Goal: Task Accomplishment & Management: Use online tool/utility

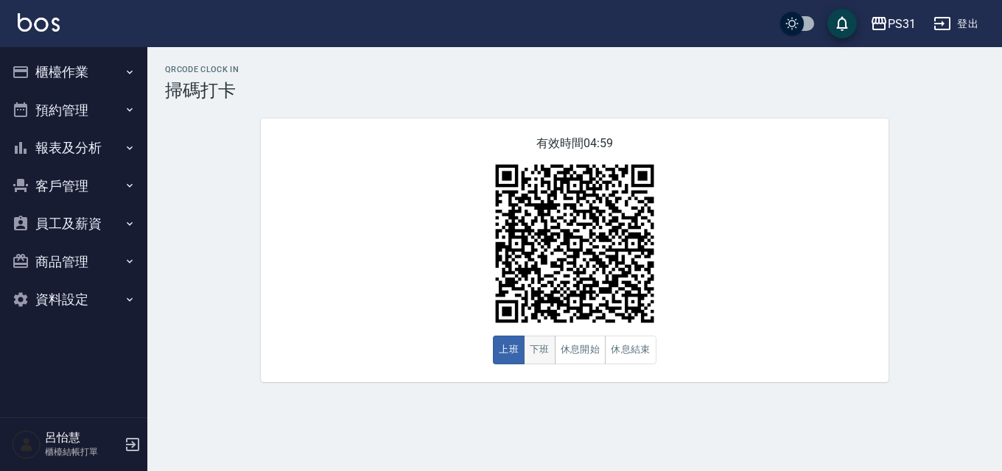
click at [525, 350] on button "下班" at bounding box center [540, 350] width 32 height 29
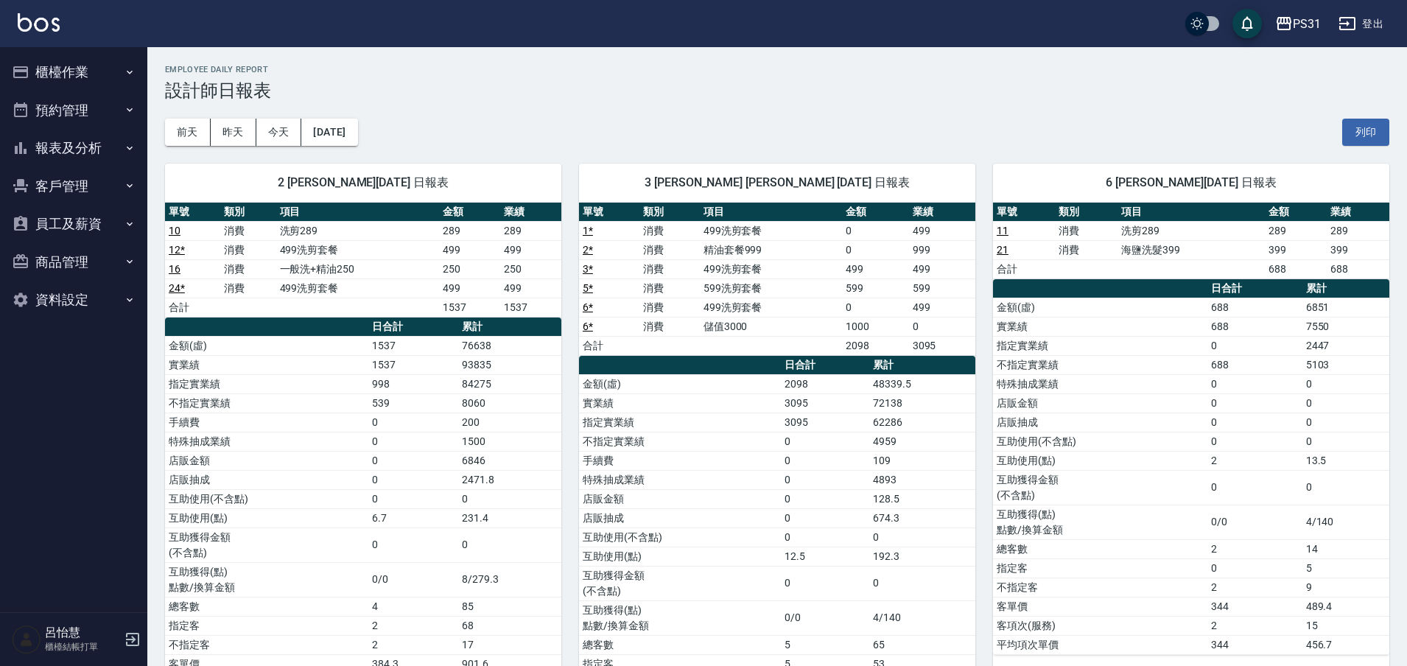
click at [64, 71] on button "櫃檯作業" at bounding box center [74, 72] width 136 height 38
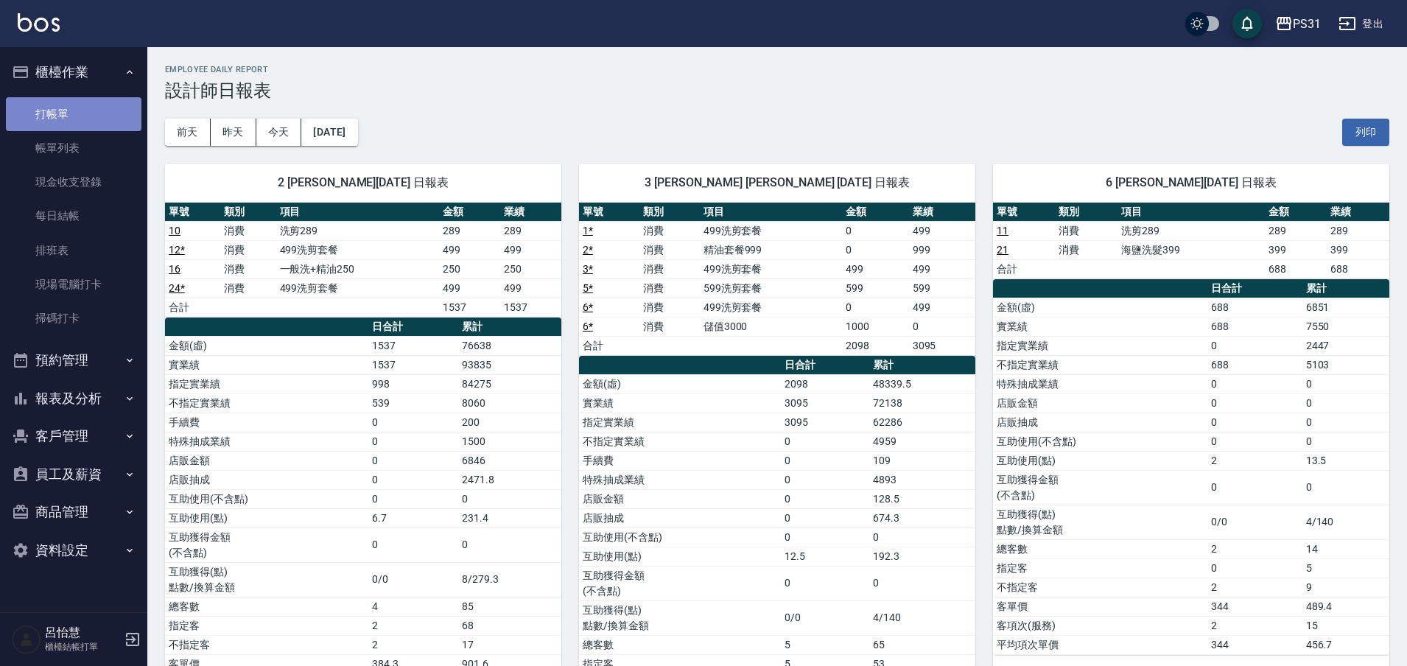
click at [88, 113] on link "打帳單" at bounding box center [74, 114] width 136 height 34
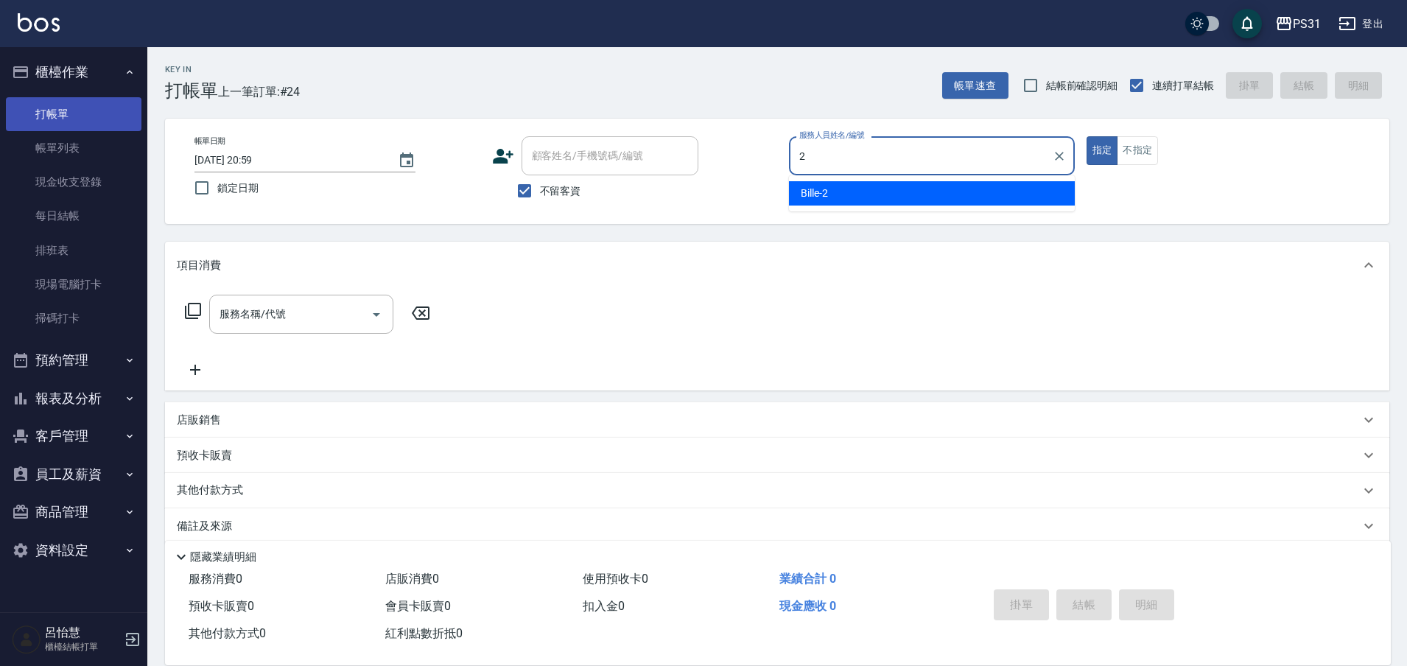
type input "Bille-2"
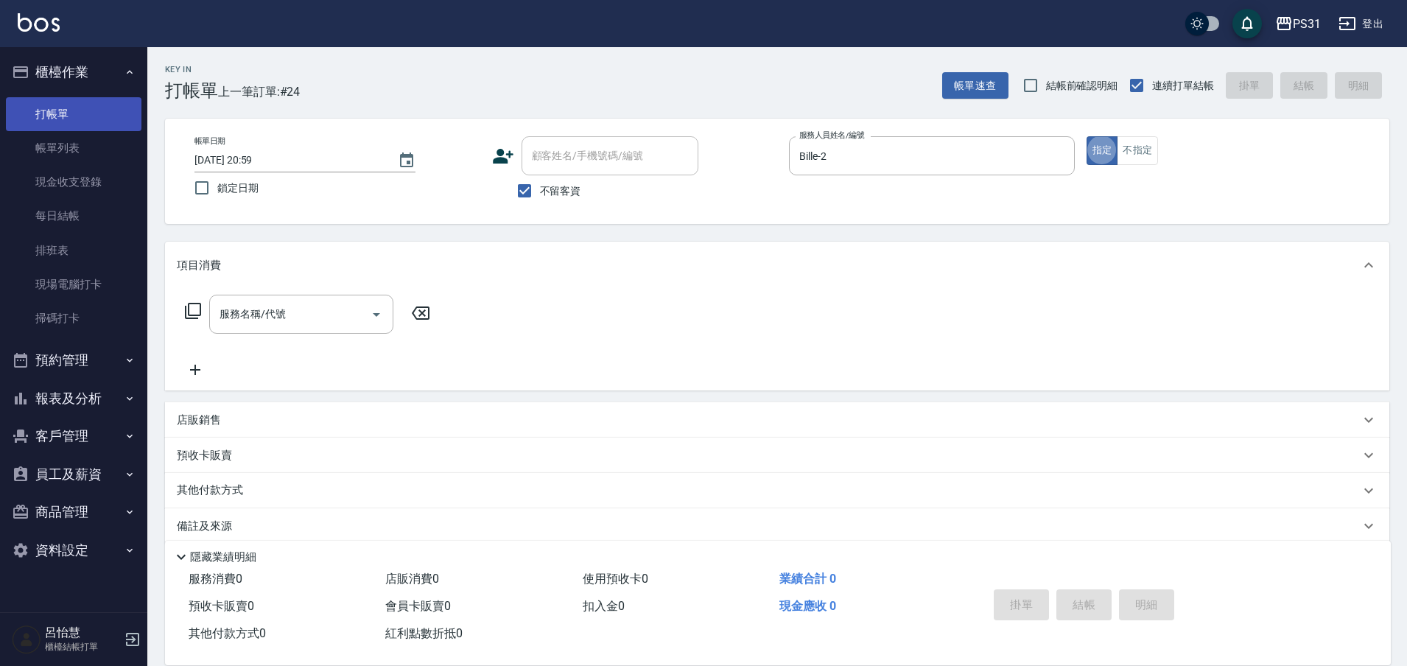
type button "true"
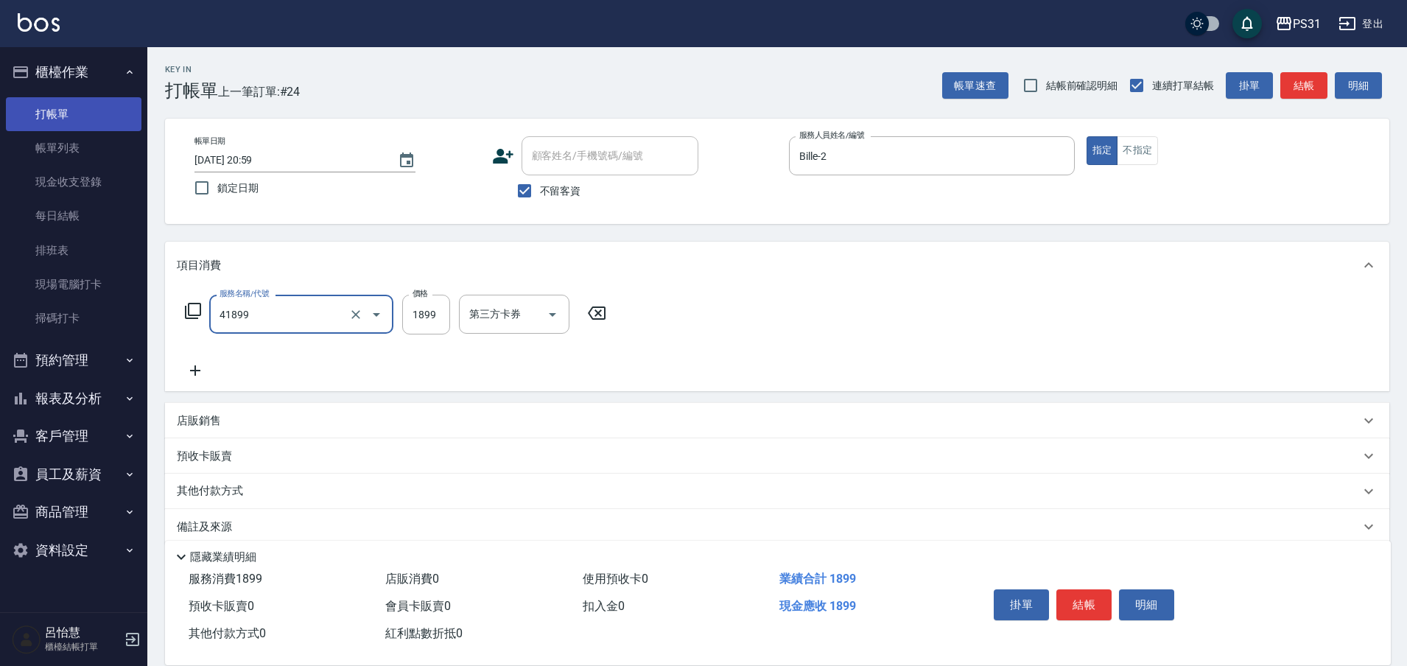
type input "染髮(超長)(41899)"
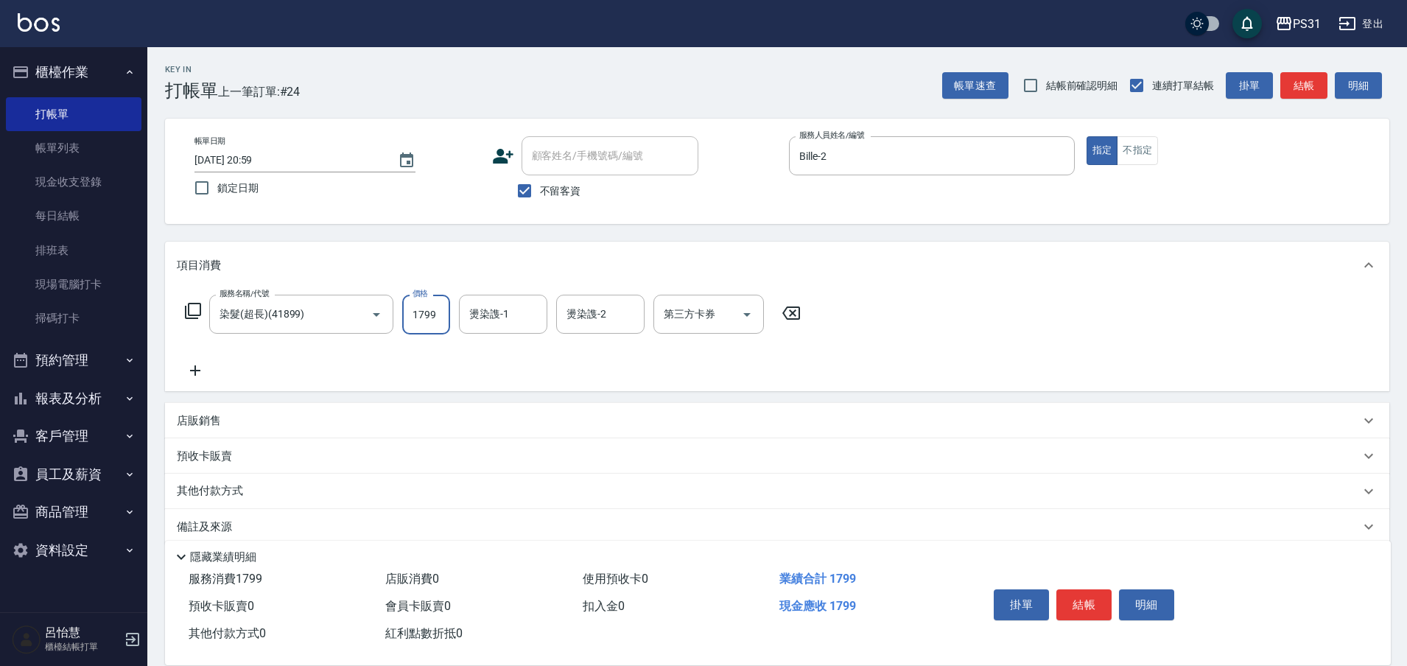
type input "1799"
click at [798, 312] on icon at bounding box center [791, 312] width 18 height 13
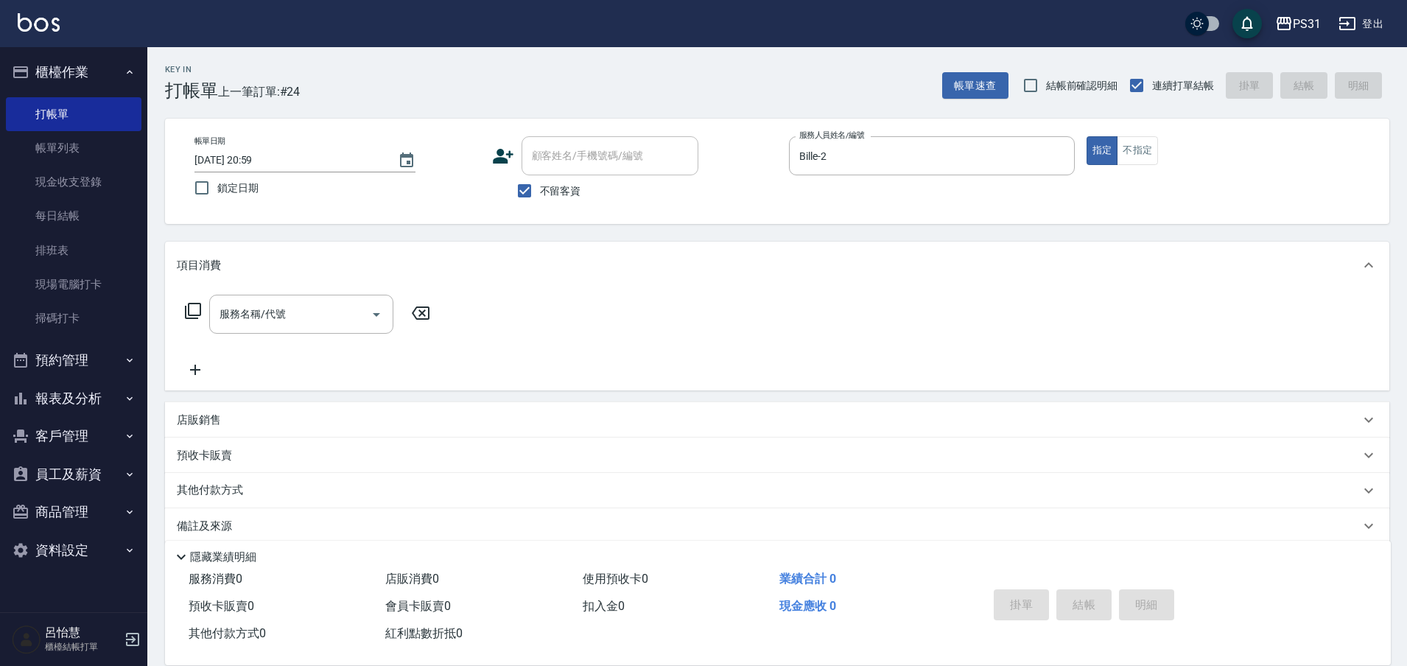
click at [185, 305] on icon at bounding box center [193, 311] width 18 height 18
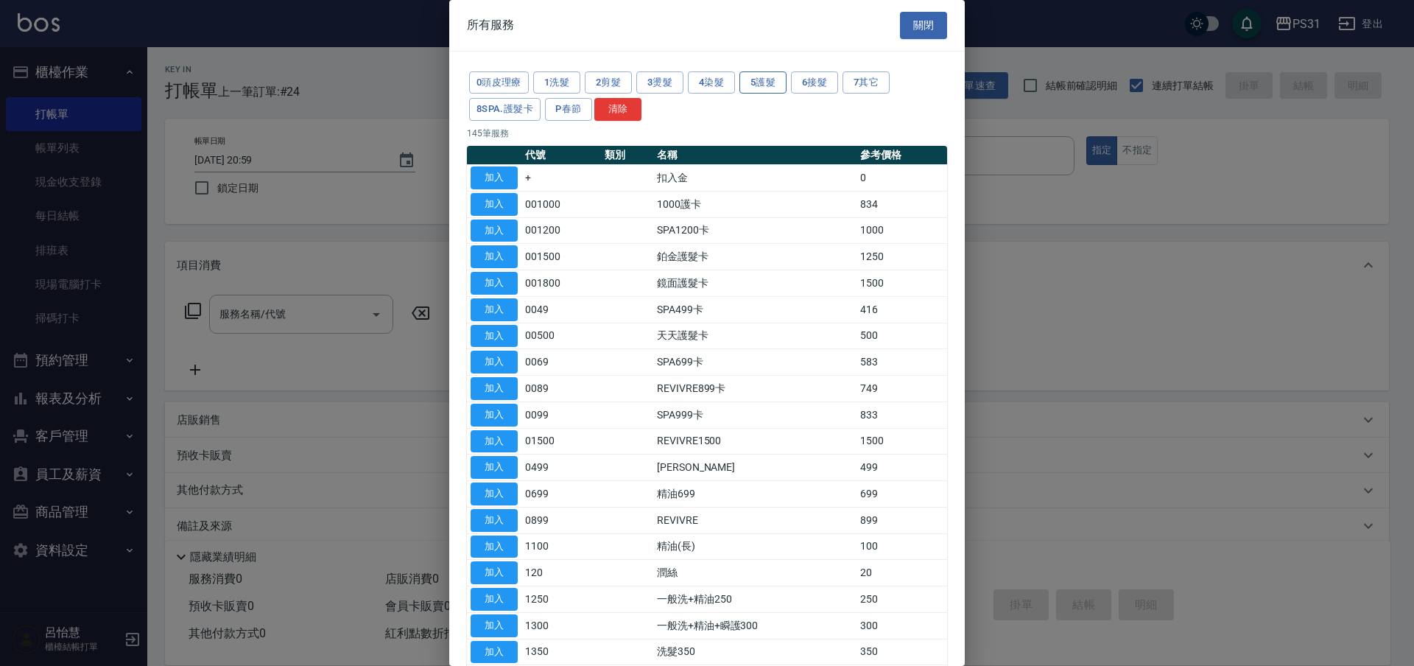
click at [753, 87] on button "5護髮" at bounding box center [762, 82] width 47 height 23
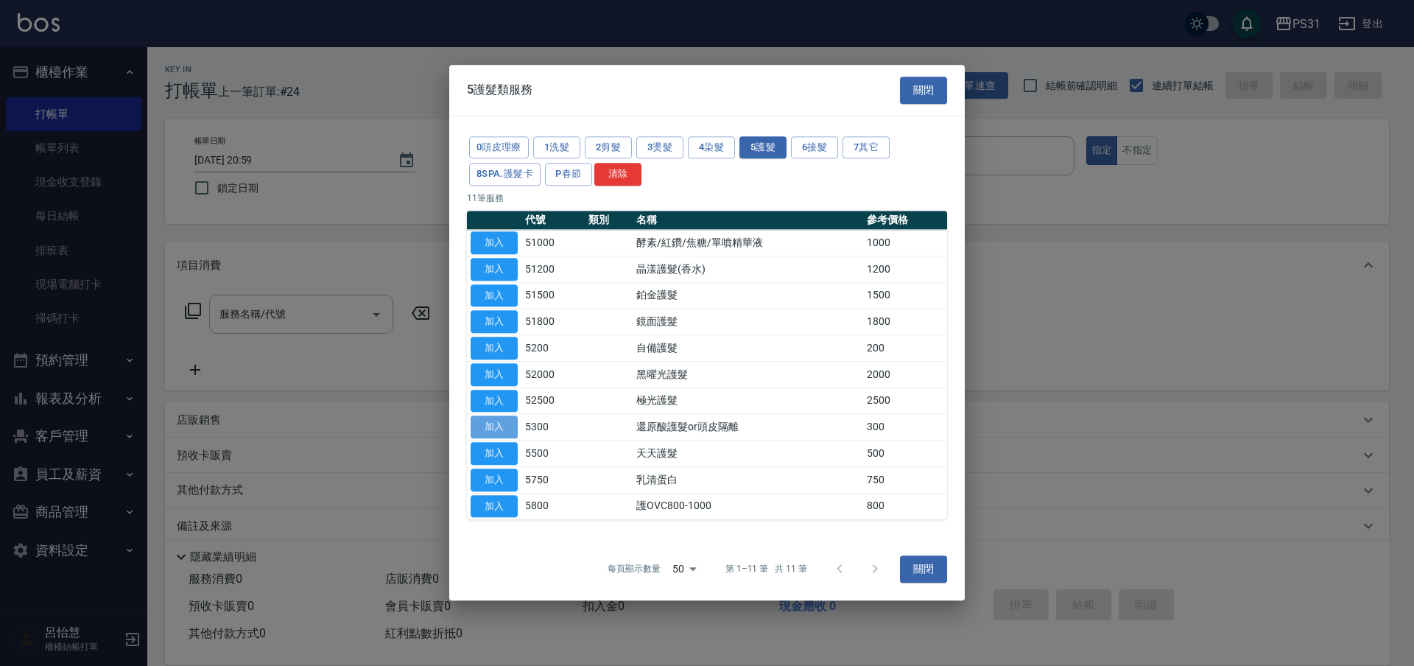
click at [501, 433] on button "加入" at bounding box center [494, 427] width 47 height 23
type input "還原酸護髮or頭皮隔離(5300)"
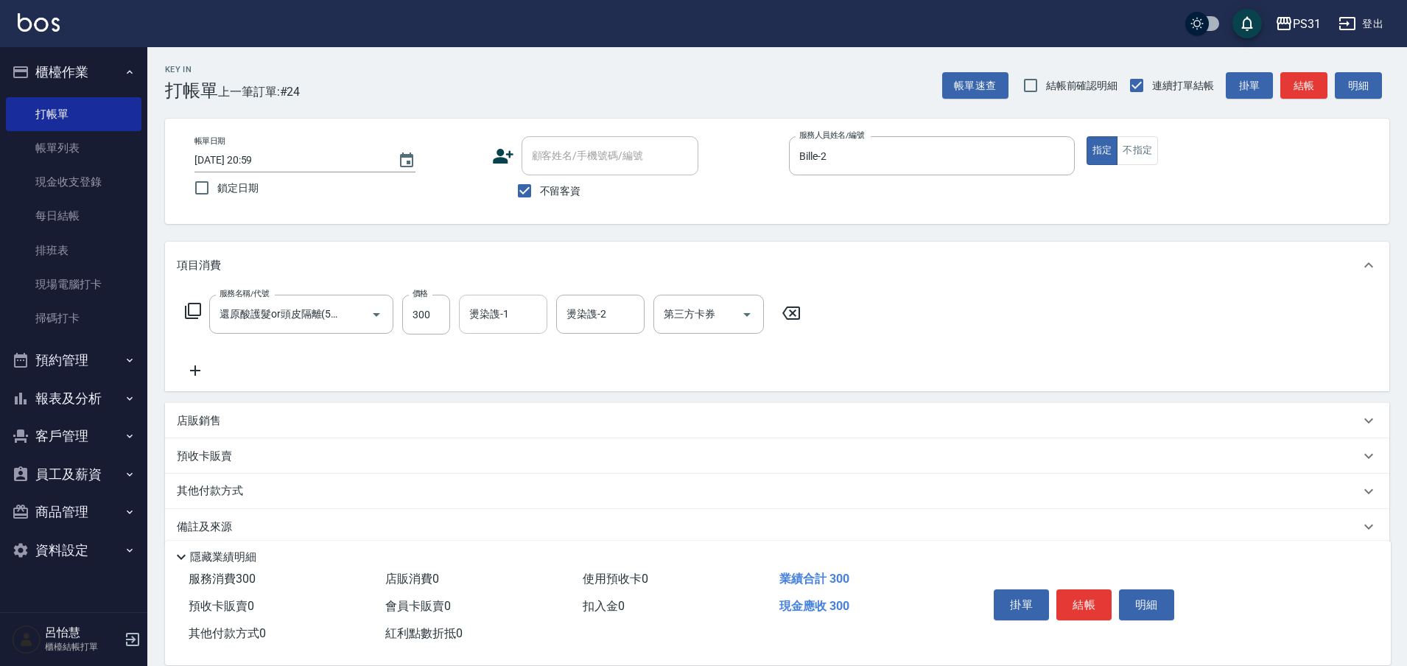
click at [460, 317] on div "燙染謢-1" at bounding box center [503, 314] width 88 height 39
type input "200"
click at [434, 315] on input "300" at bounding box center [426, 315] width 48 height 40
type input "200"
type input "王偉哲-21"
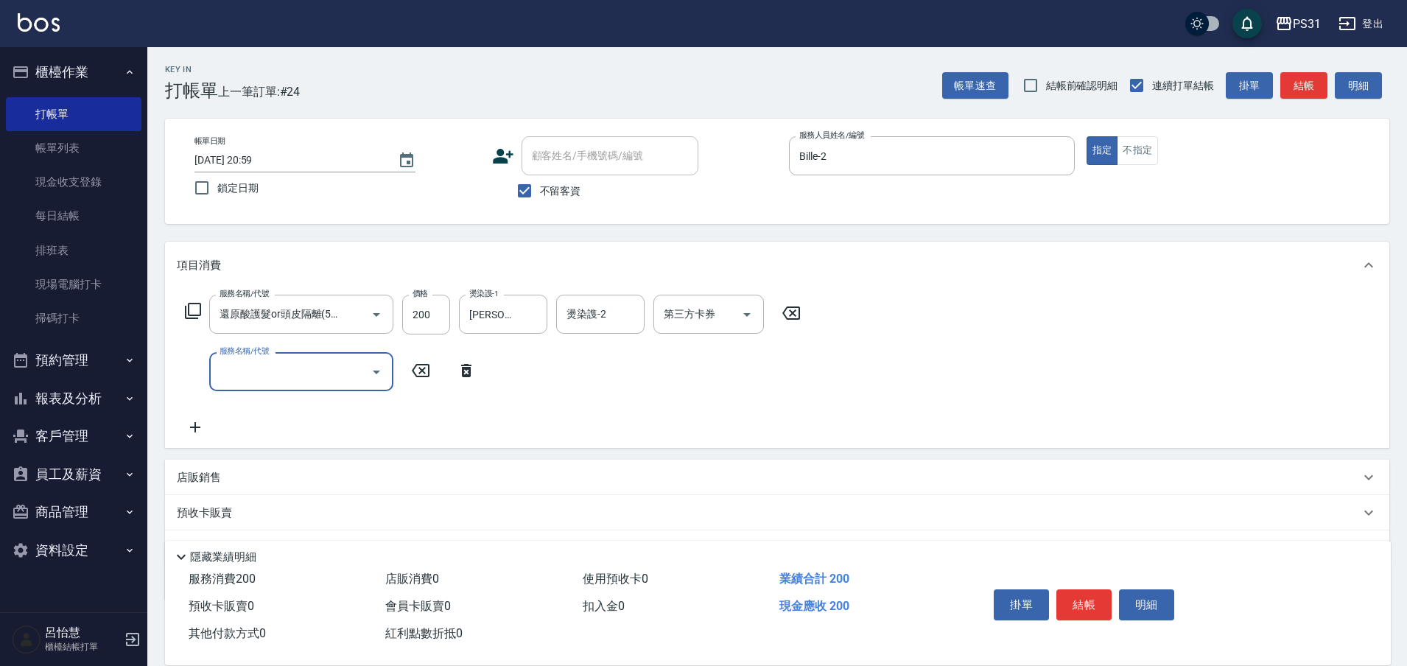
click at [192, 317] on icon at bounding box center [193, 311] width 16 height 16
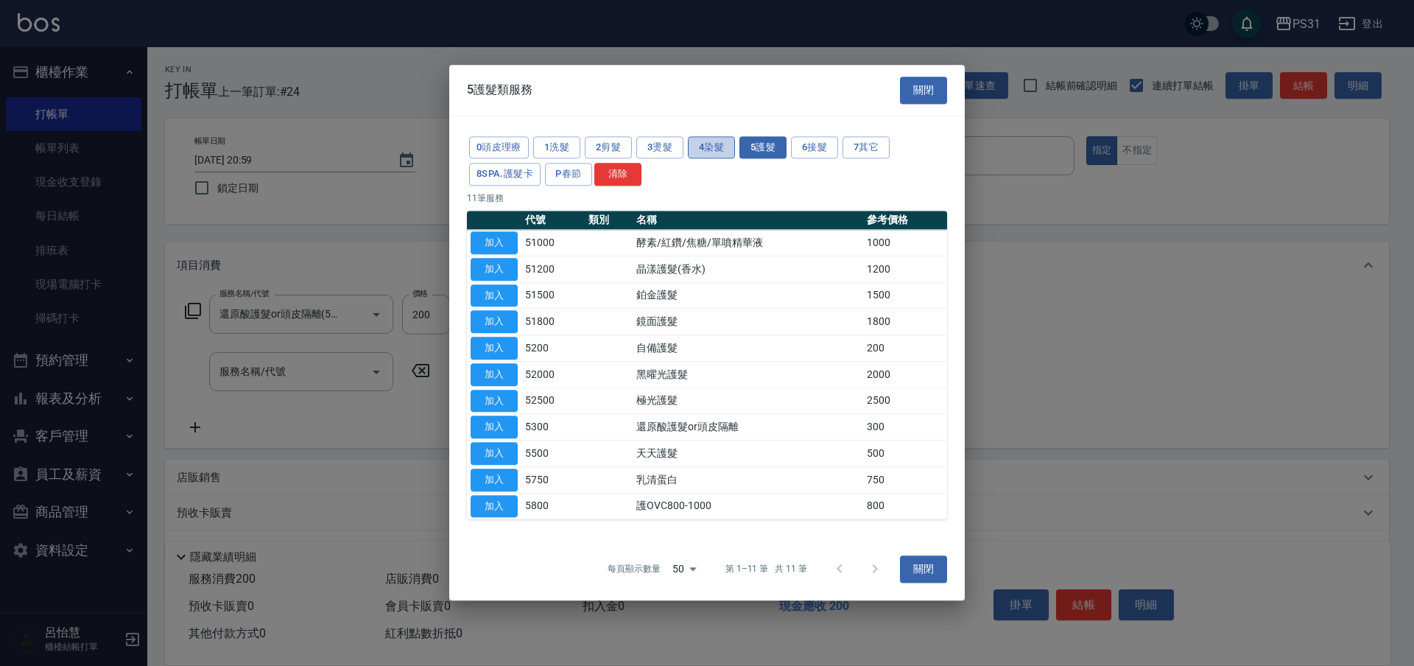
click at [699, 141] on button "4染髮" at bounding box center [711, 147] width 47 height 23
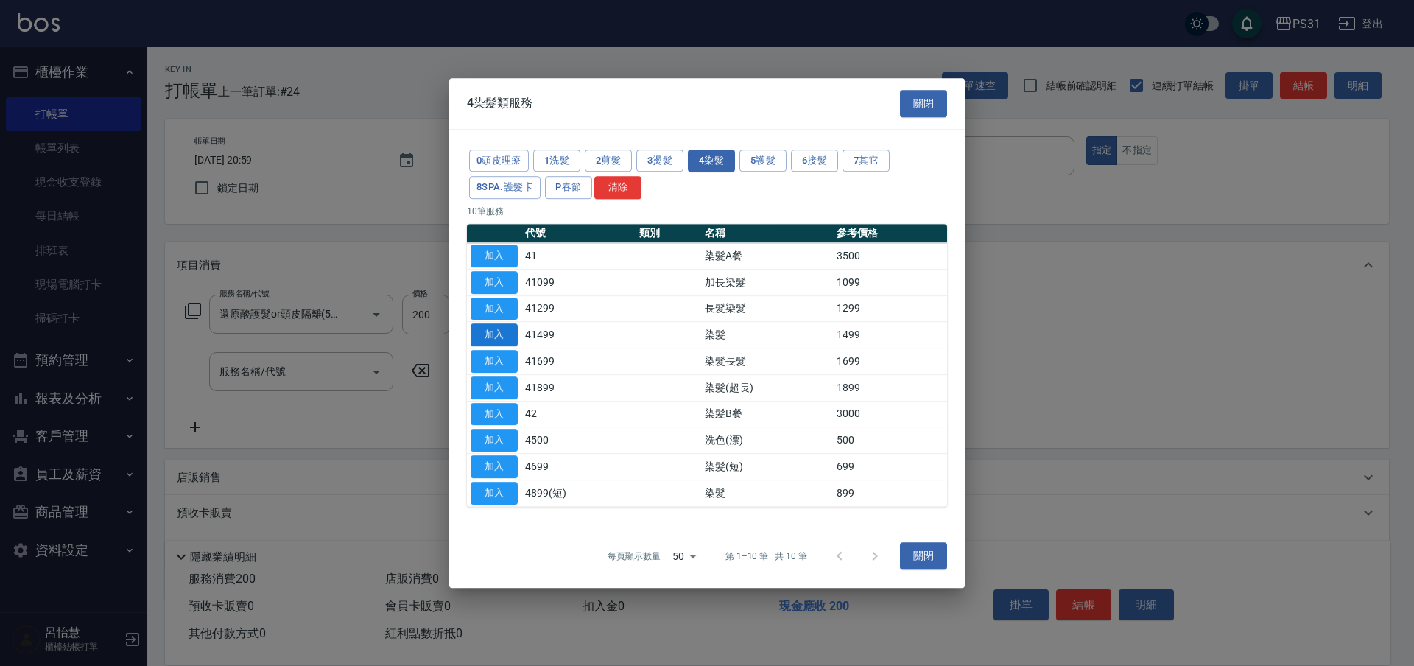
click at [507, 335] on button "加入" at bounding box center [494, 334] width 47 height 23
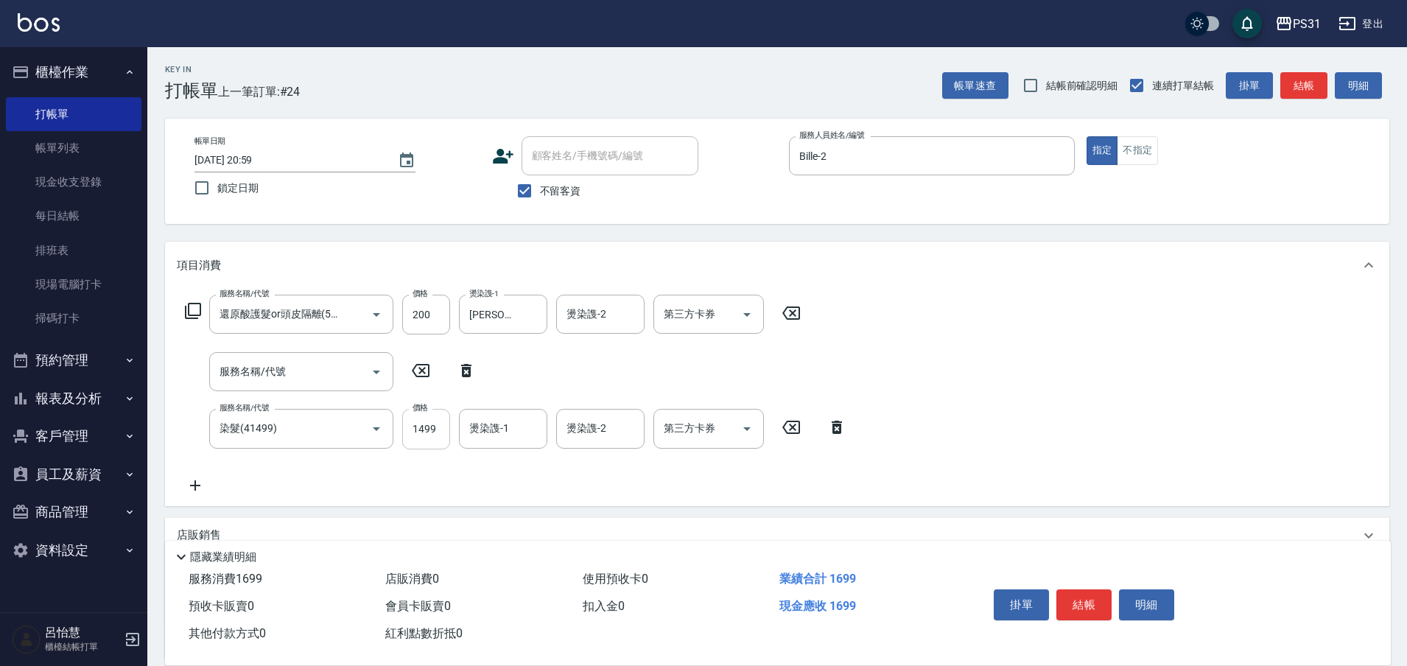
click at [435, 438] on input "1499" at bounding box center [426, 429] width 48 height 40
type input "1399"
type input "王偉哲-21"
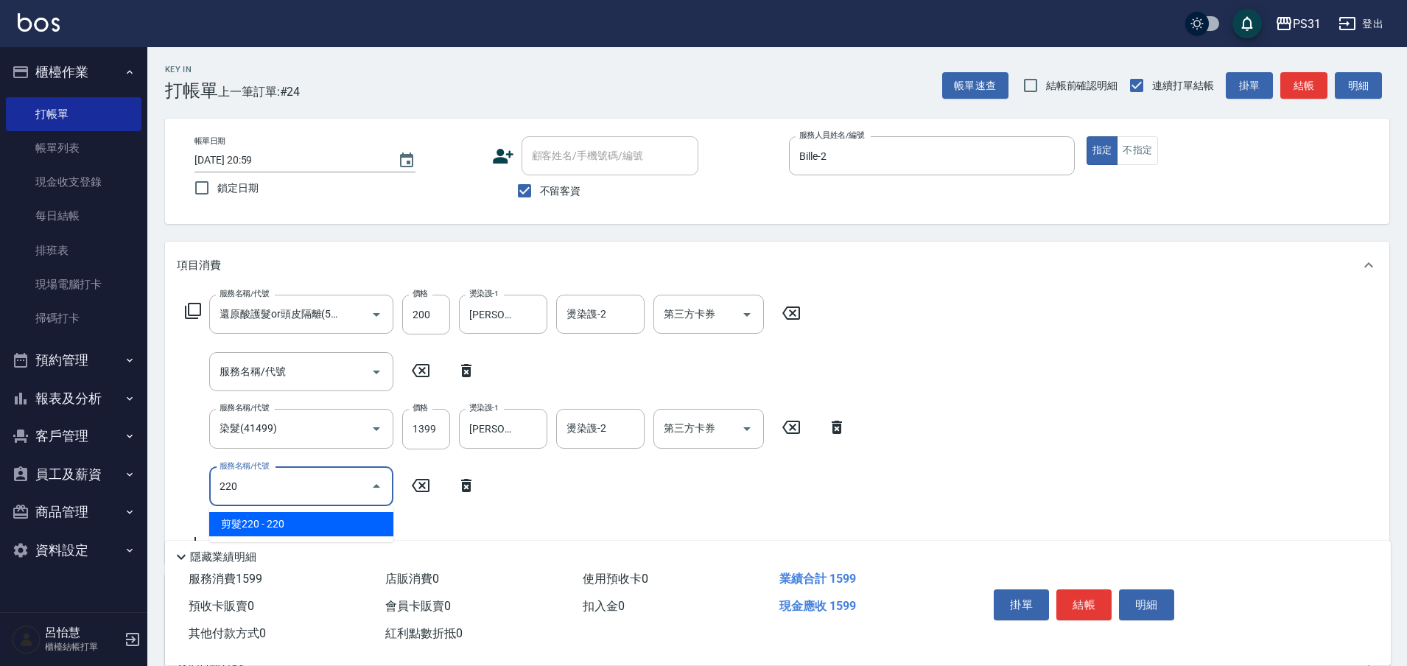
type input "2200"
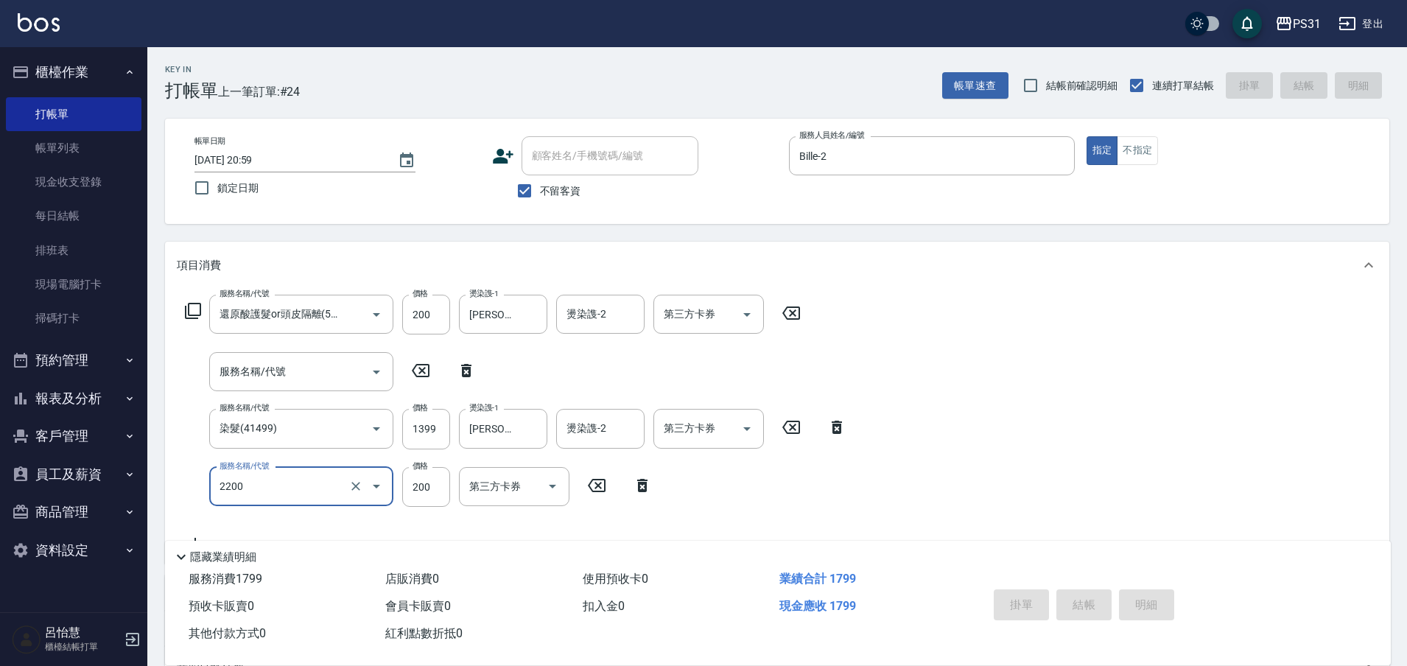
type input "2025/10/13 21:02"
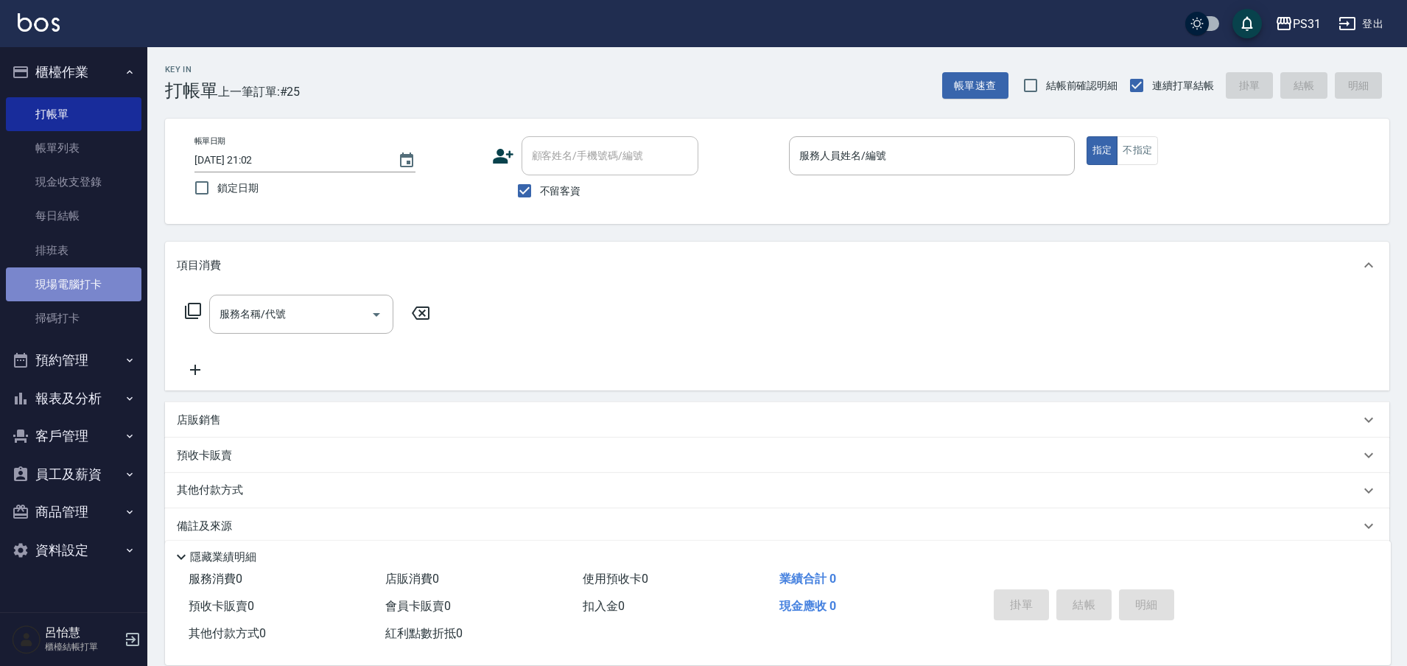
click at [122, 290] on link "現場電腦打卡" at bounding box center [74, 284] width 136 height 34
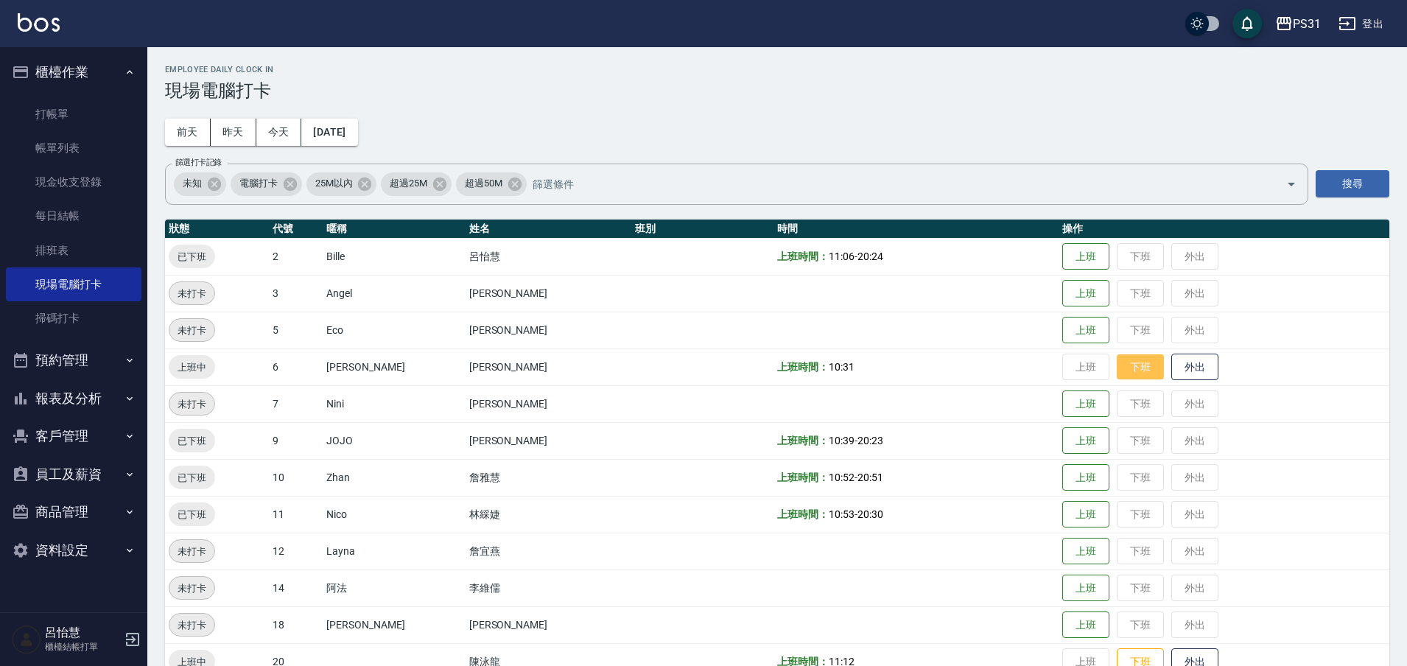
click at [1117, 365] on button "下班" at bounding box center [1140, 367] width 47 height 26
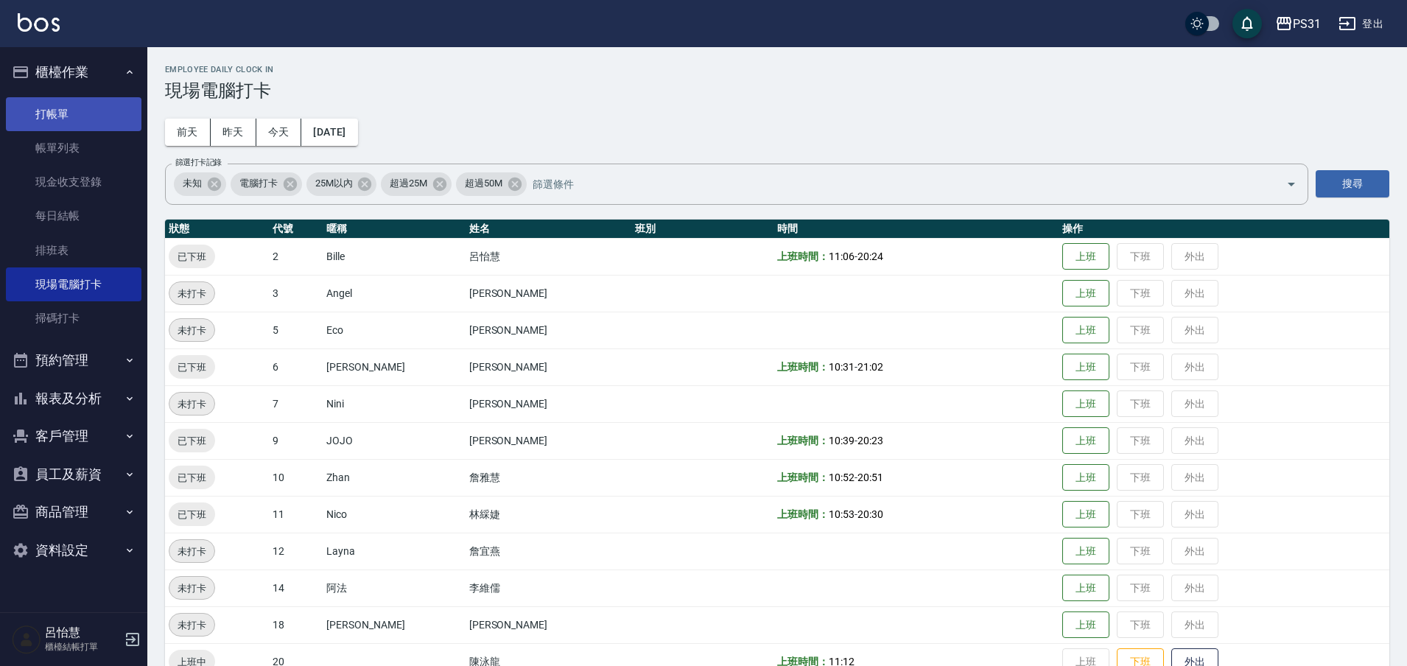
click at [65, 113] on link "打帳單" at bounding box center [74, 114] width 136 height 34
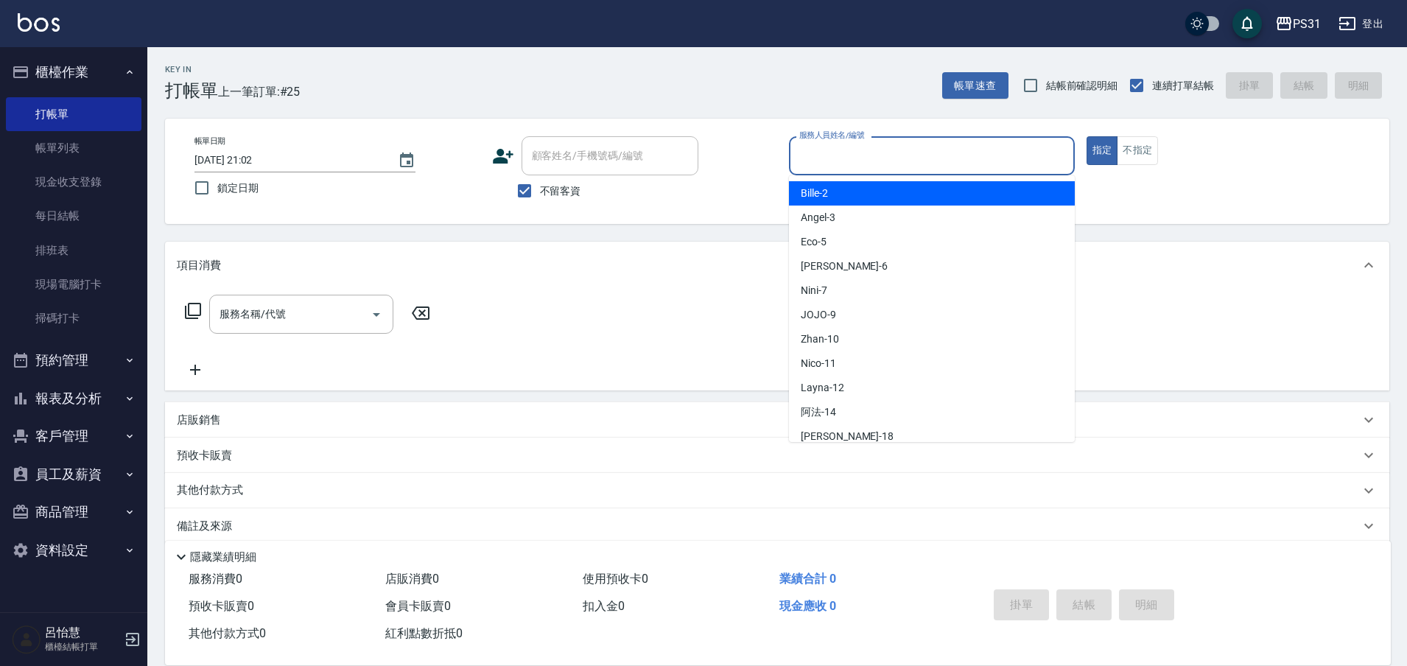
click at [854, 155] on input "服務人員姓名/編號" at bounding box center [931, 156] width 273 height 26
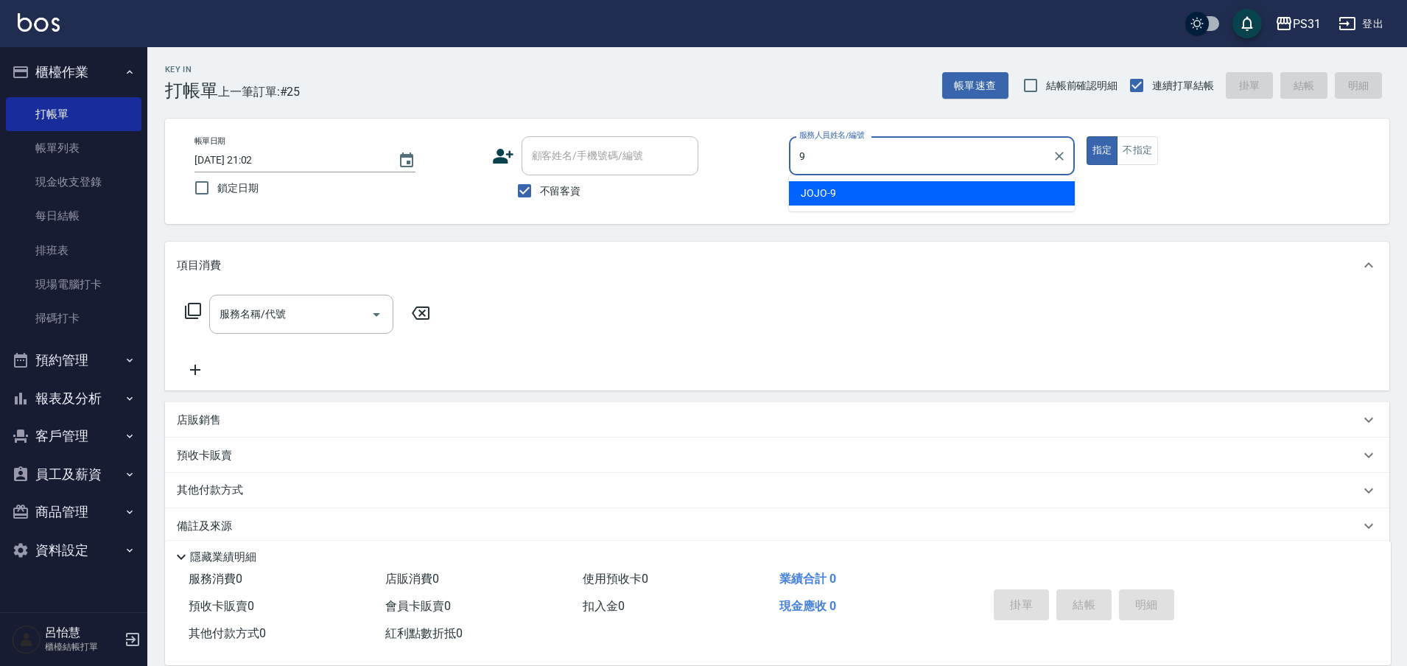
type input "JOJO-9"
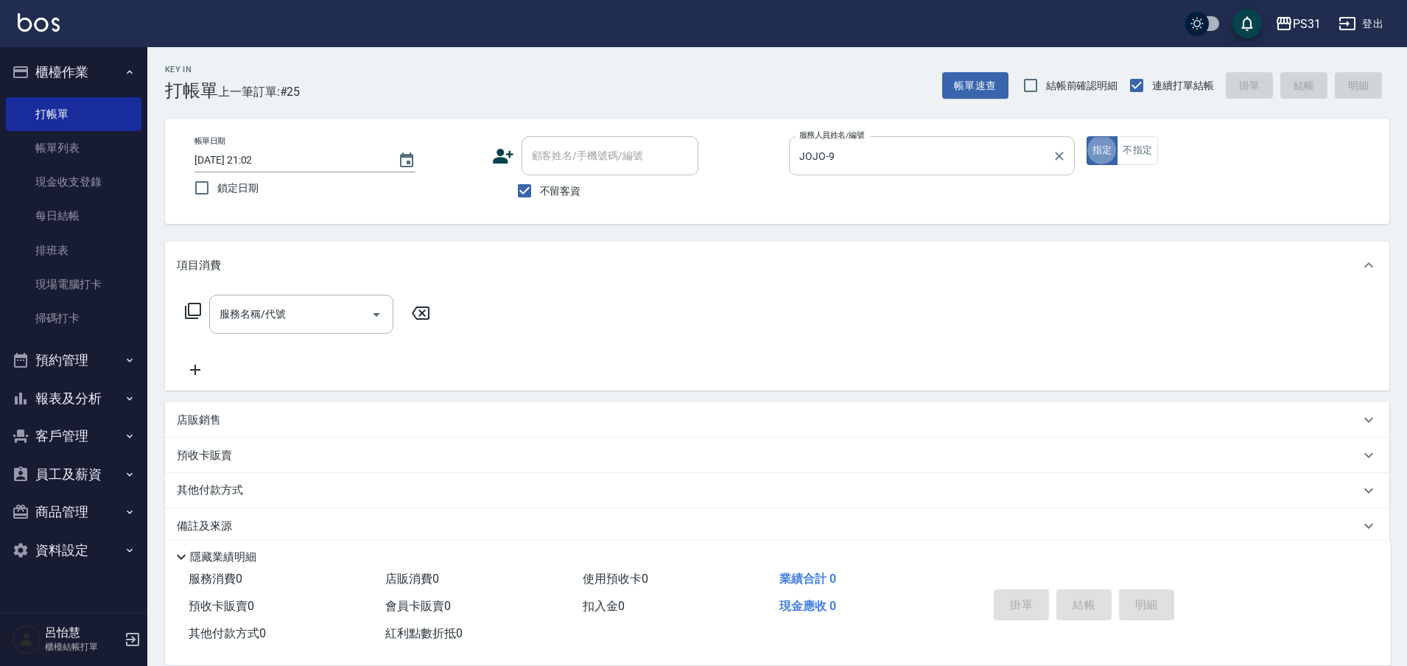
type button "true"
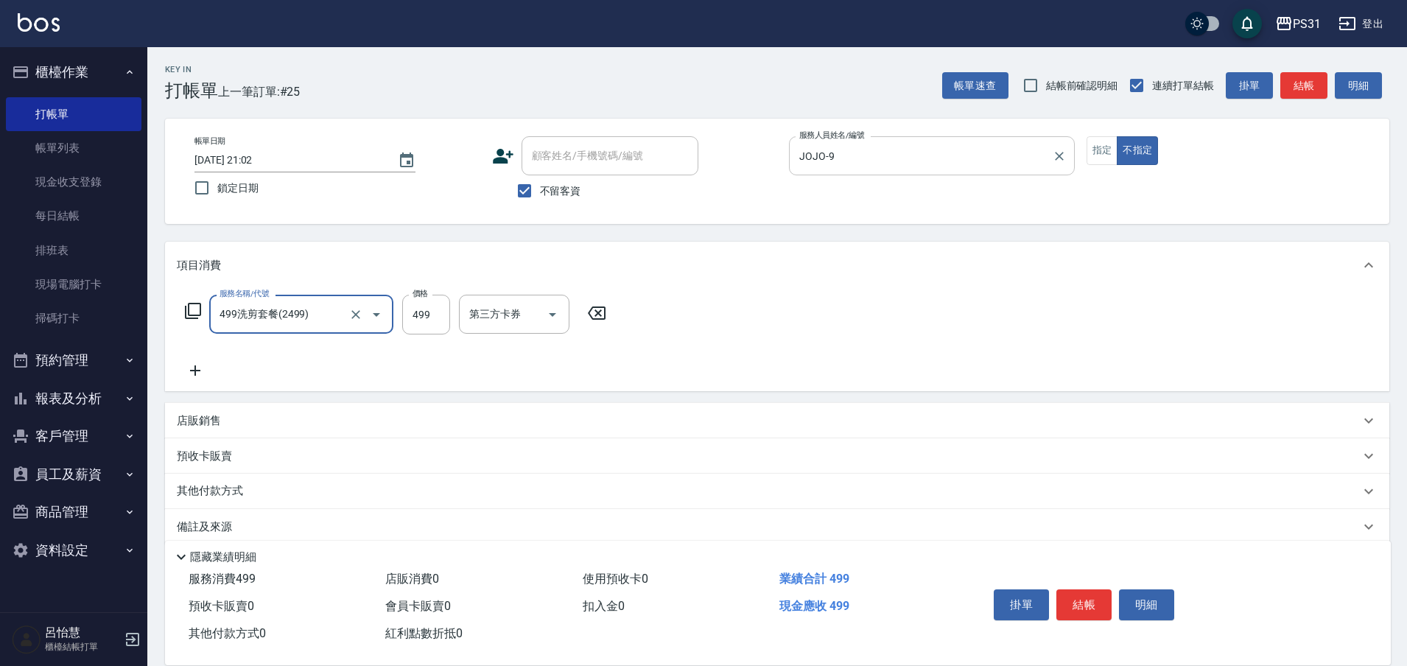
type input "499洗剪套餐(2499)"
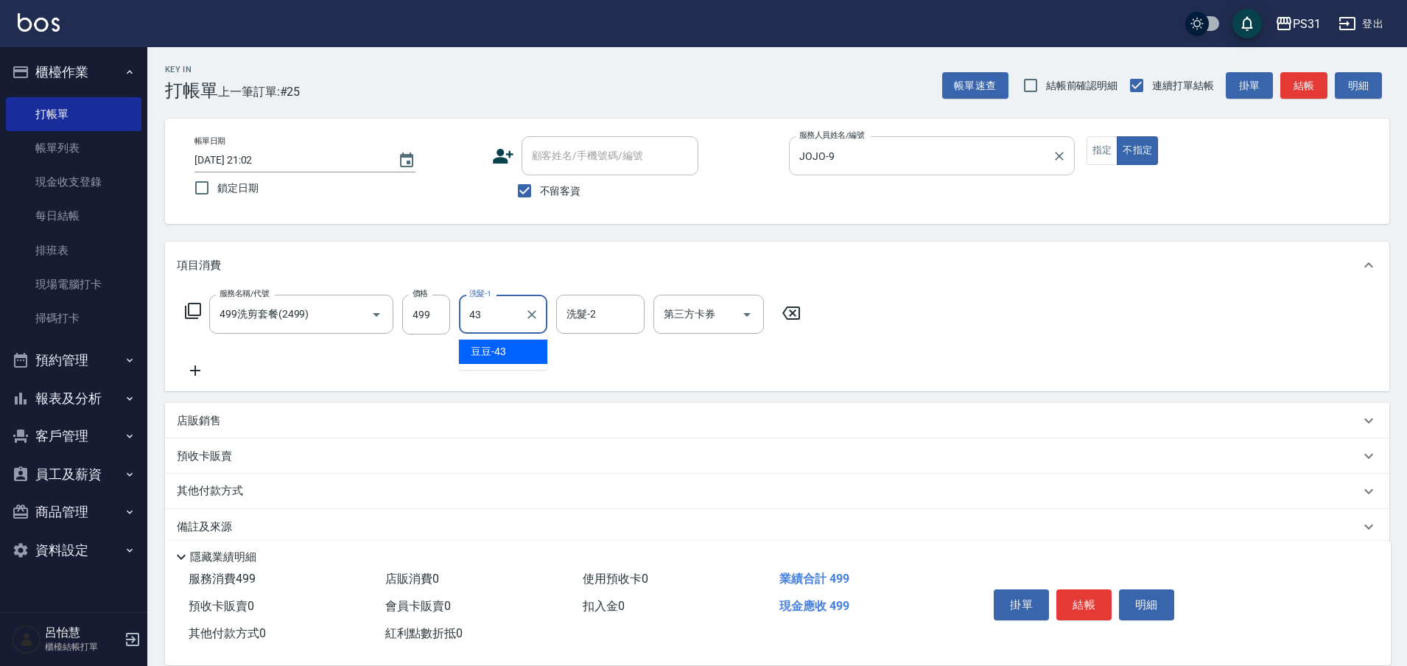
type input "豆豆-43"
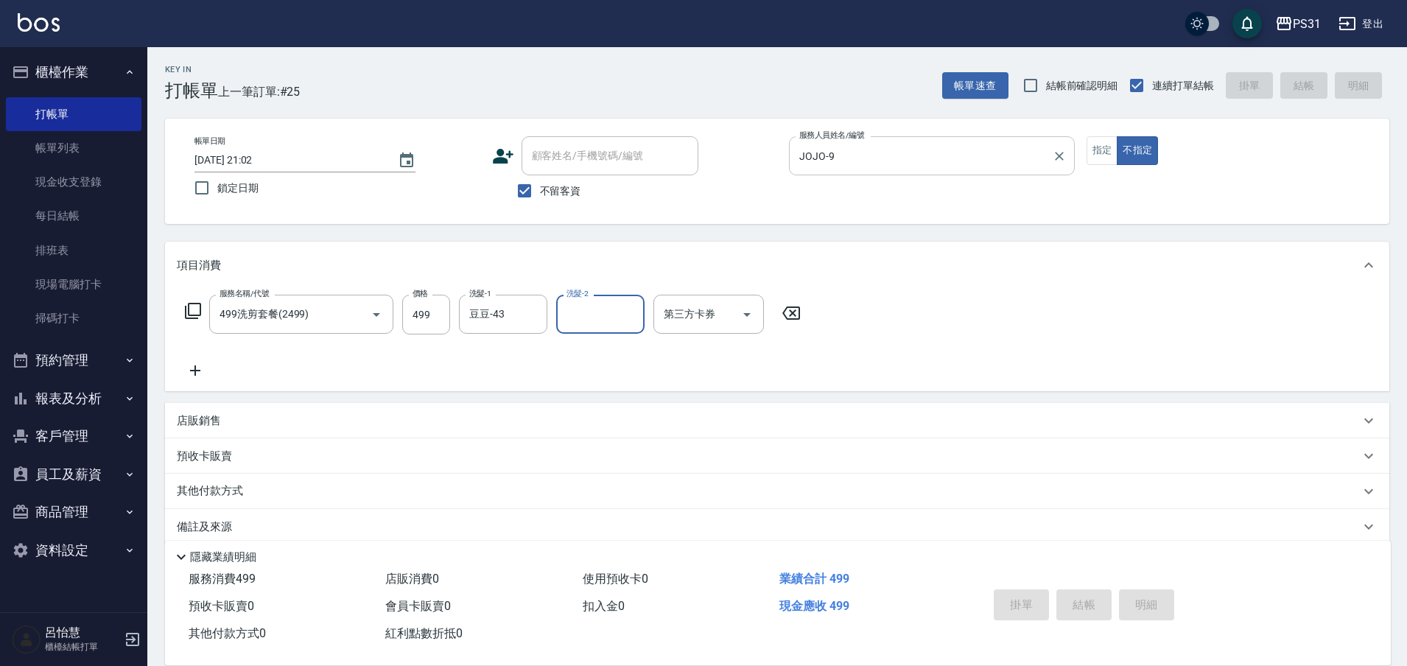
type input "2025/10/13 21:03"
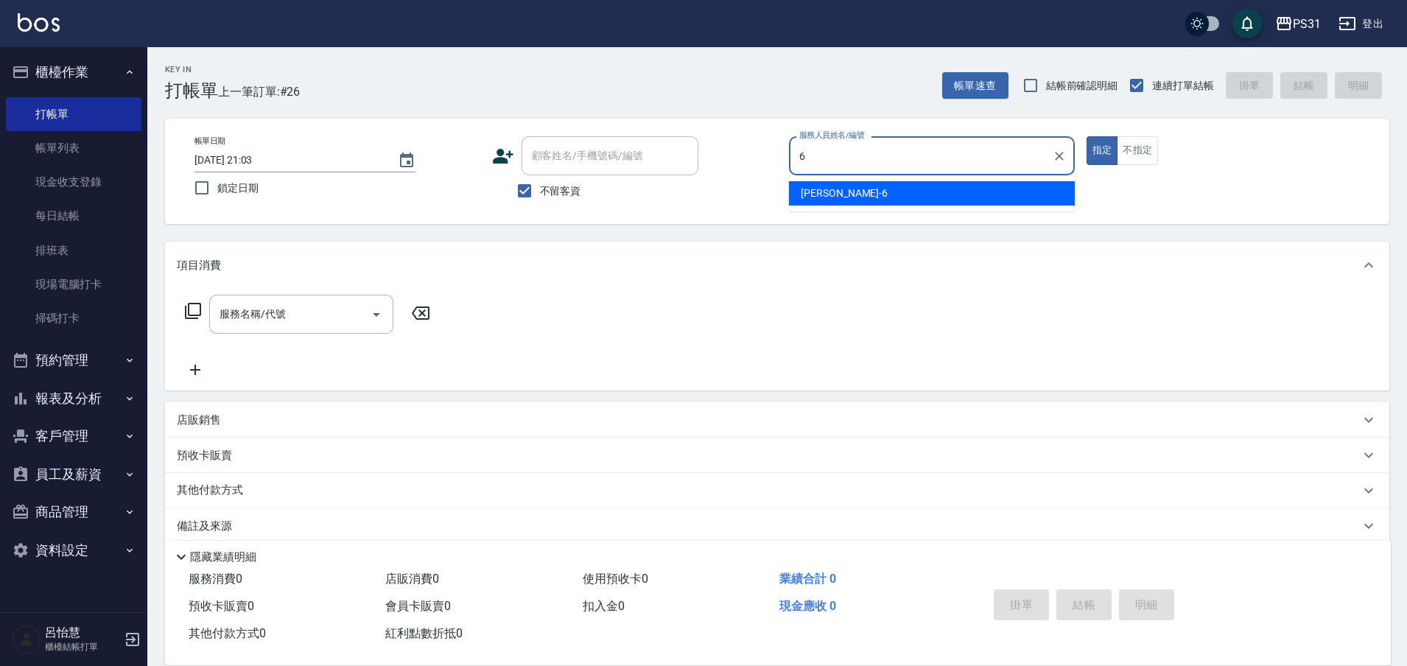
type input "Aki-6"
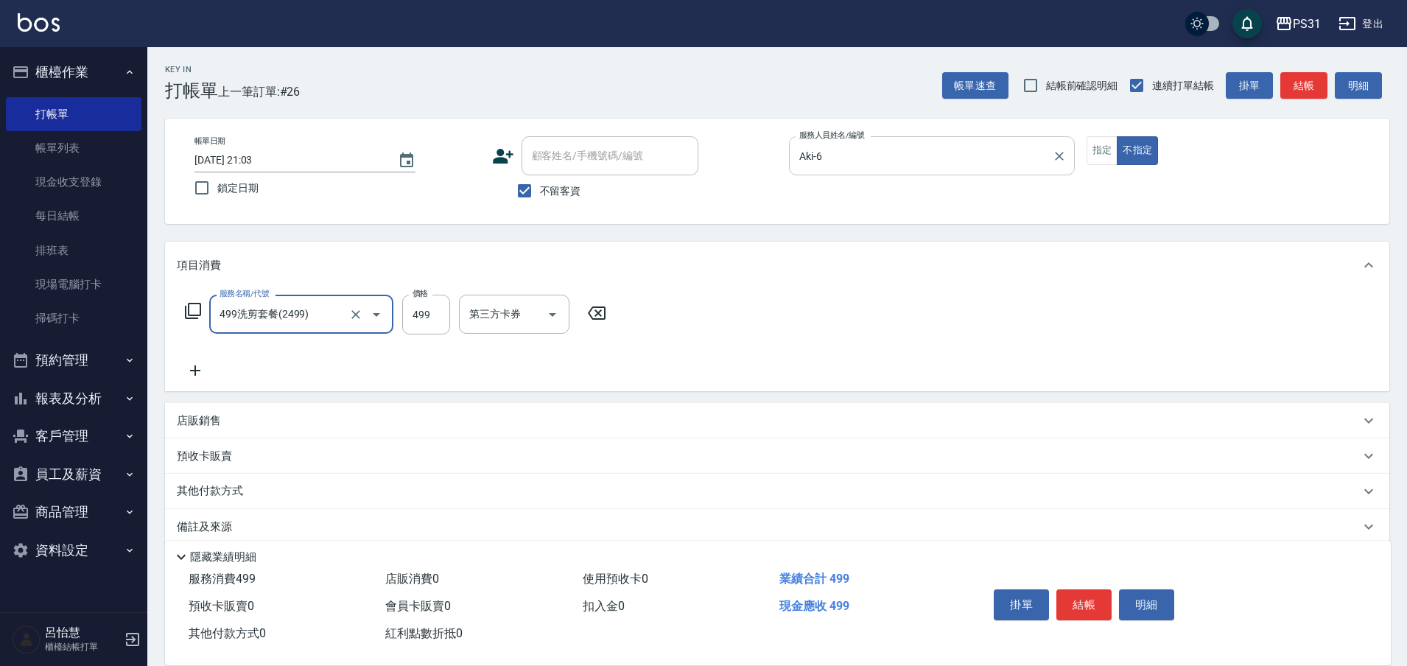
type input "499洗剪套餐(2499)"
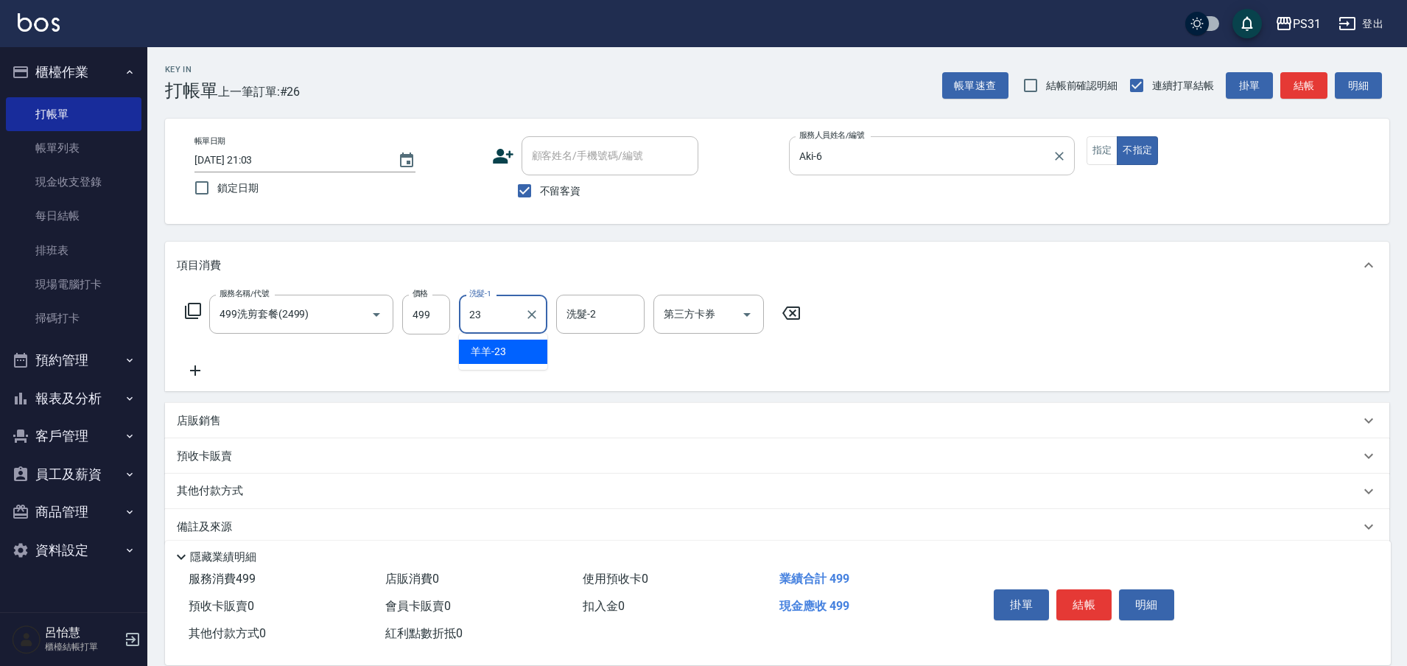
type input "羊羊-23"
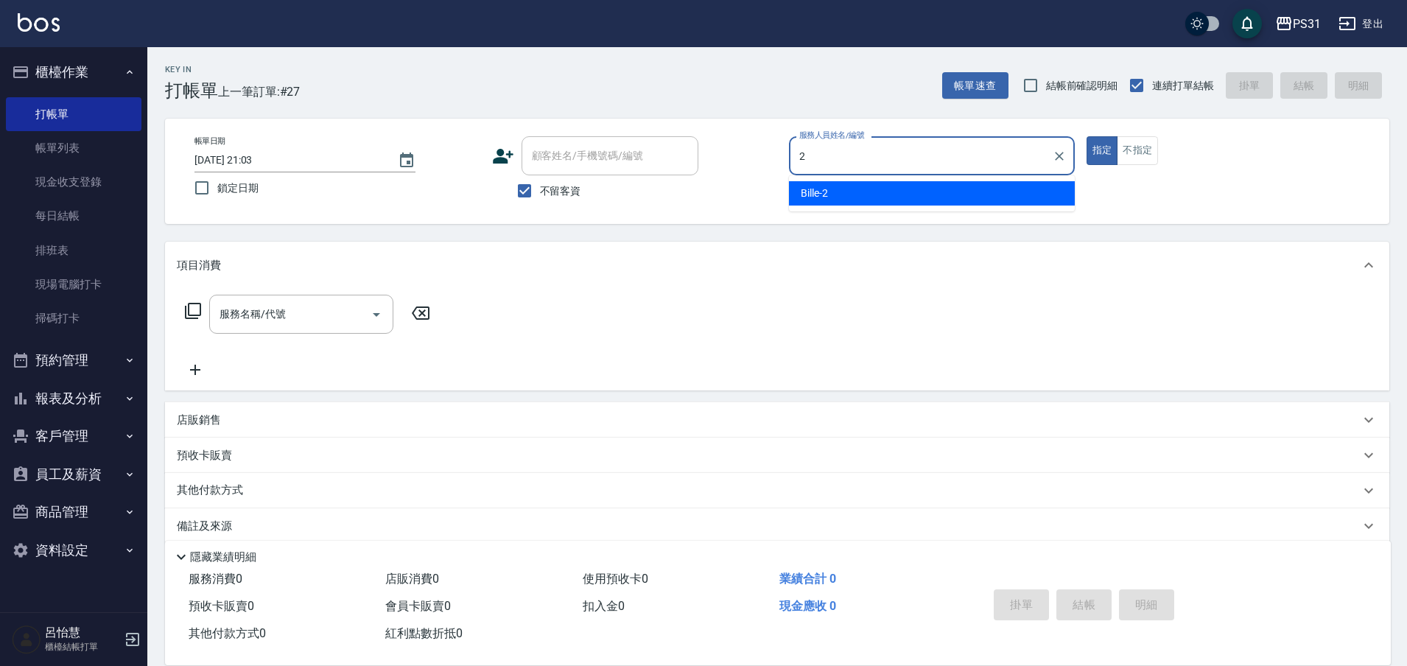
type input "Bille-2"
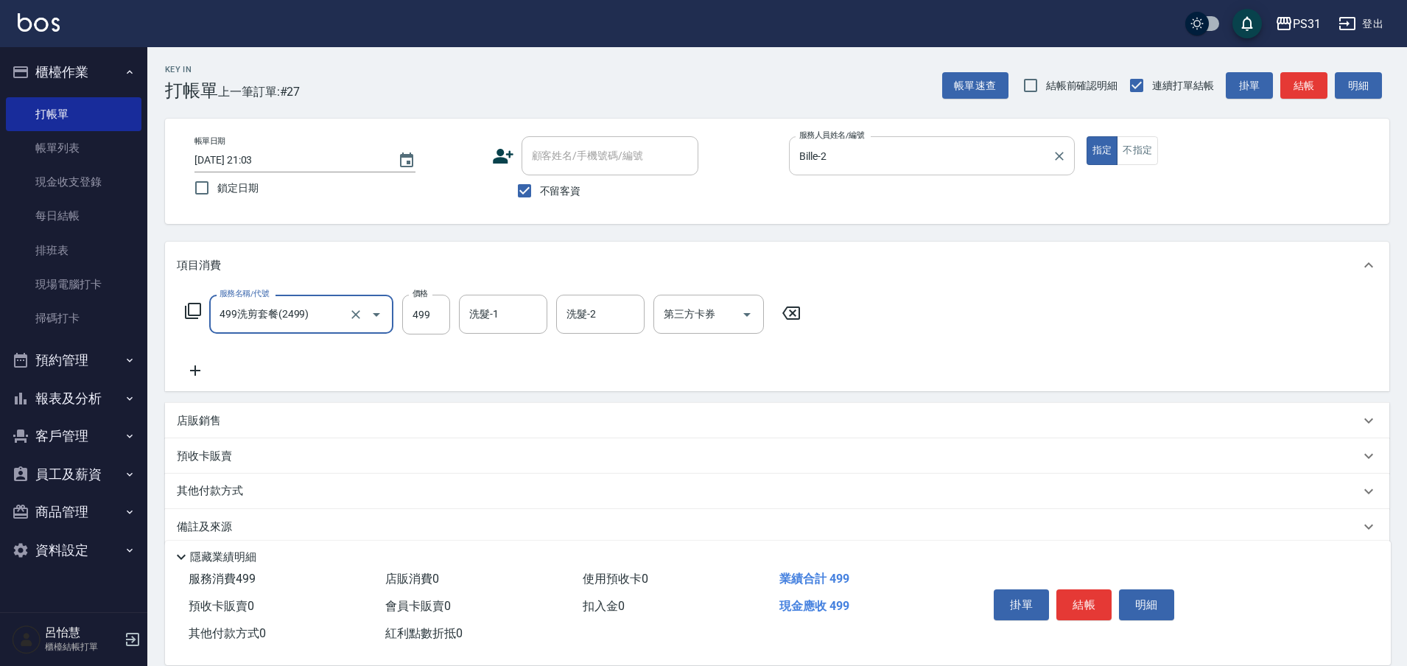
type input "499洗剪套餐(2499)"
type input "王偉哲-21"
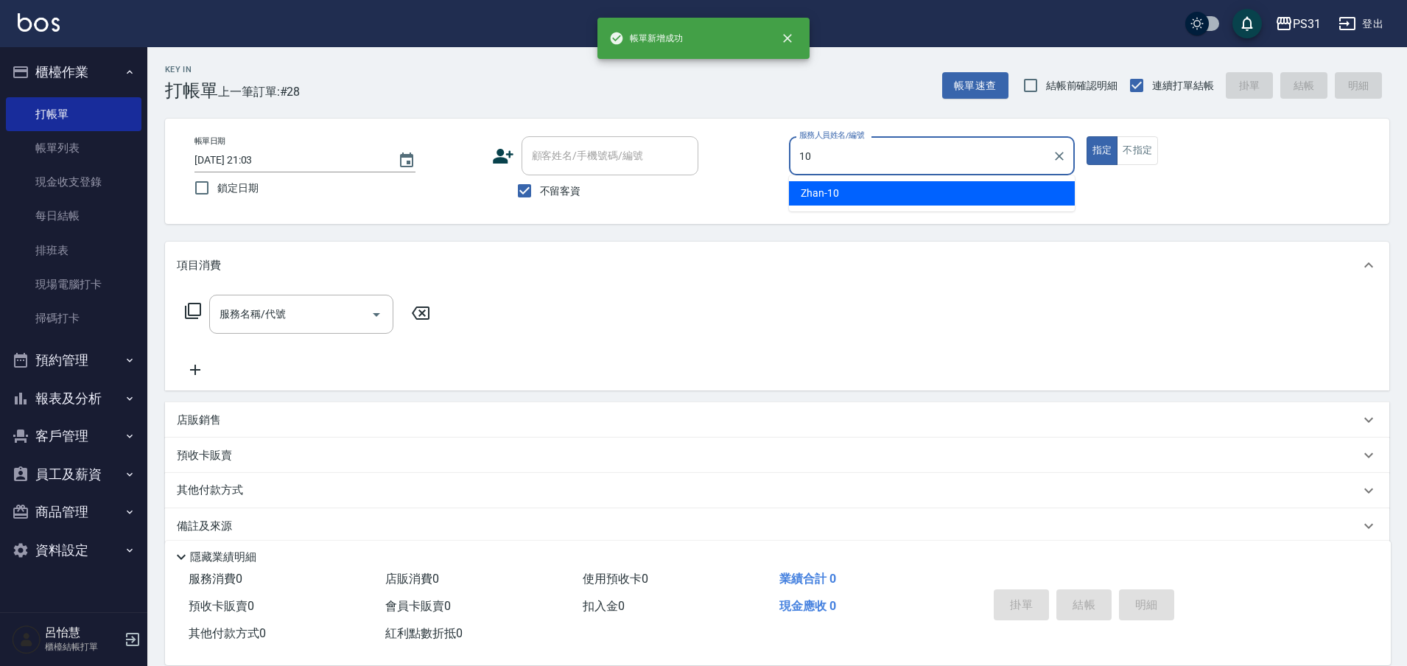
type input "Zhan-10"
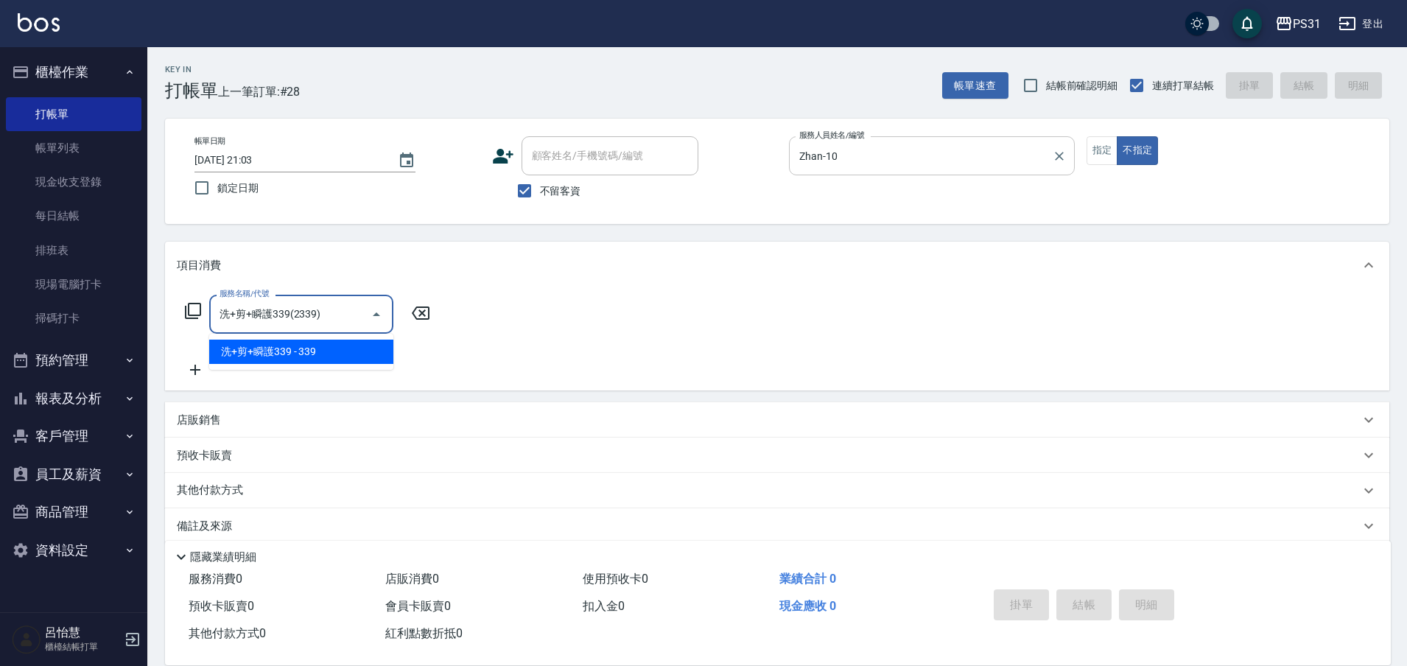
type input "洗+剪+瞬護339(2339)"
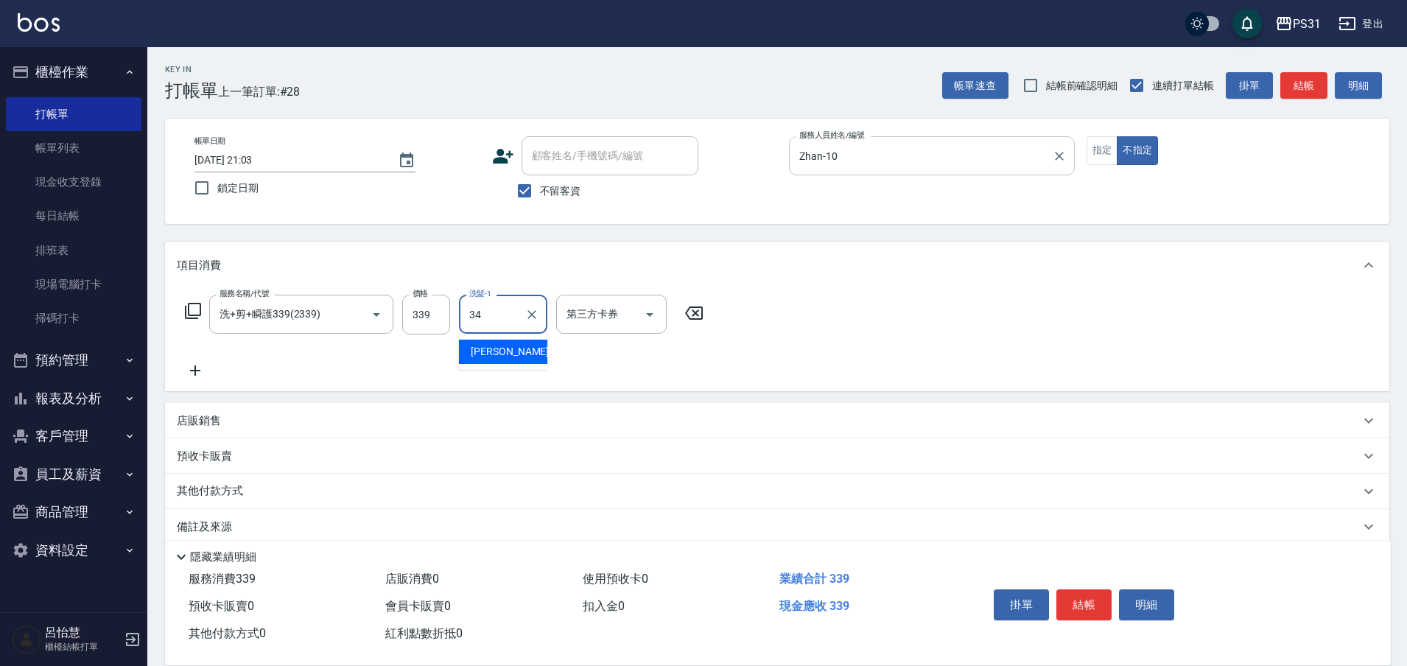
type input "鈺欣-34"
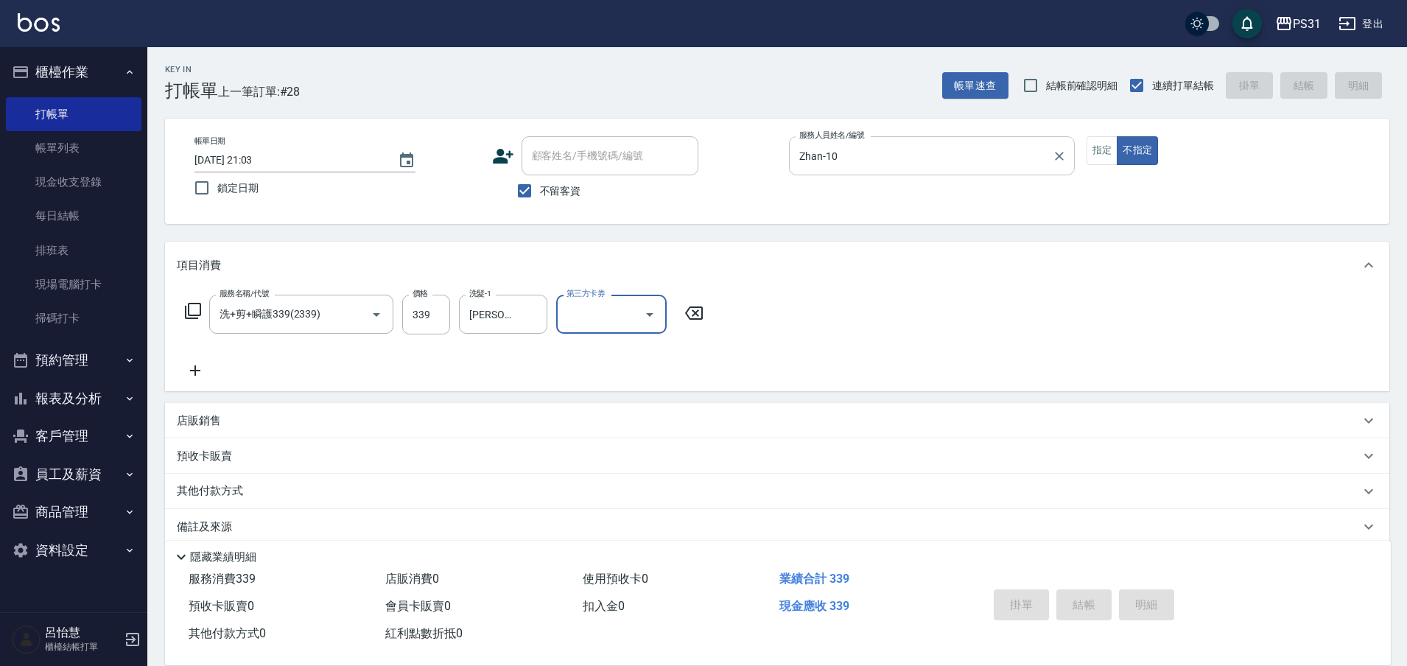
type input "2025/10/13 21:04"
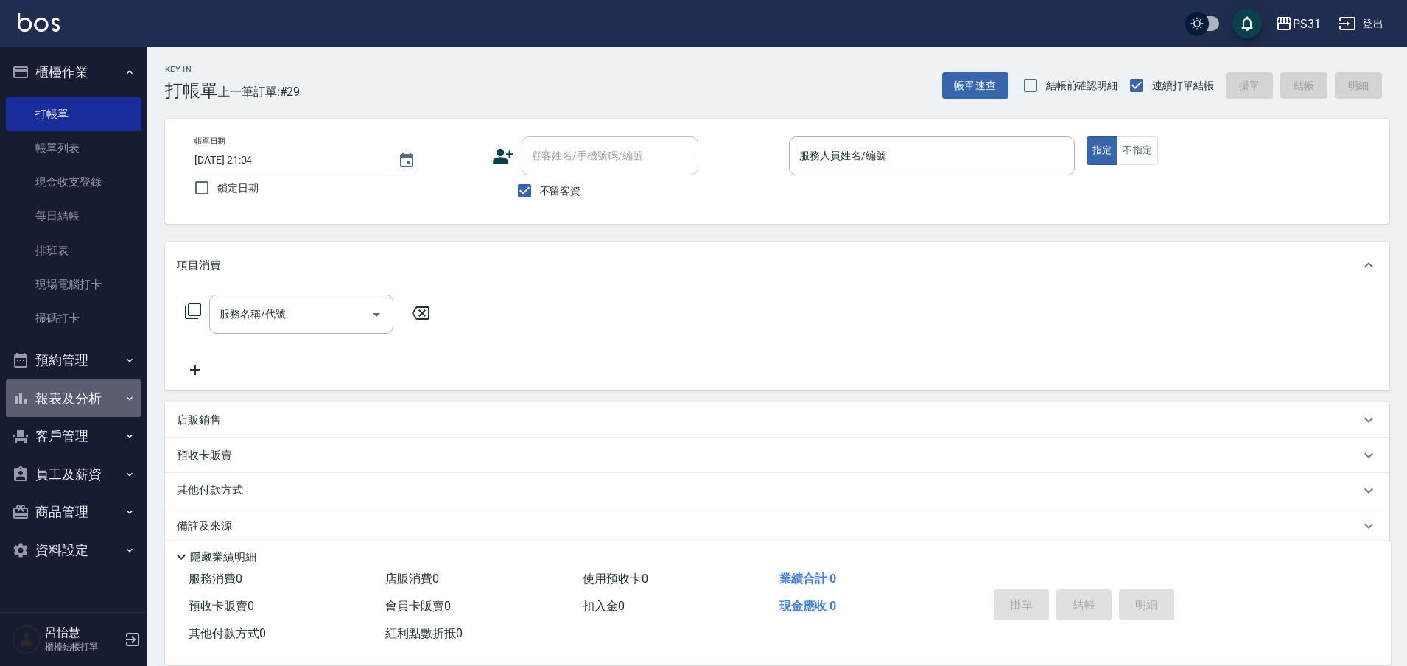
click at [109, 387] on button "報表及分析" at bounding box center [74, 398] width 136 height 38
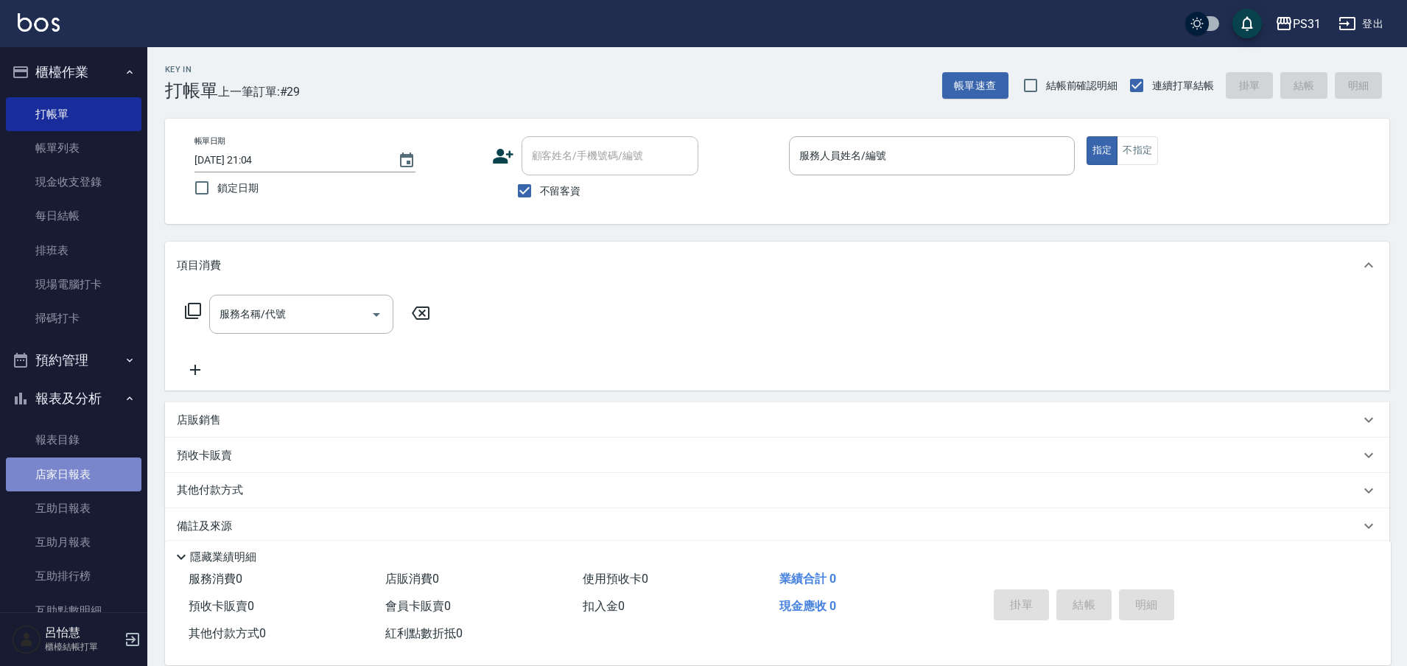
click at [85, 488] on link "店家日報表" at bounding box center [74, 474] width 136 height 34
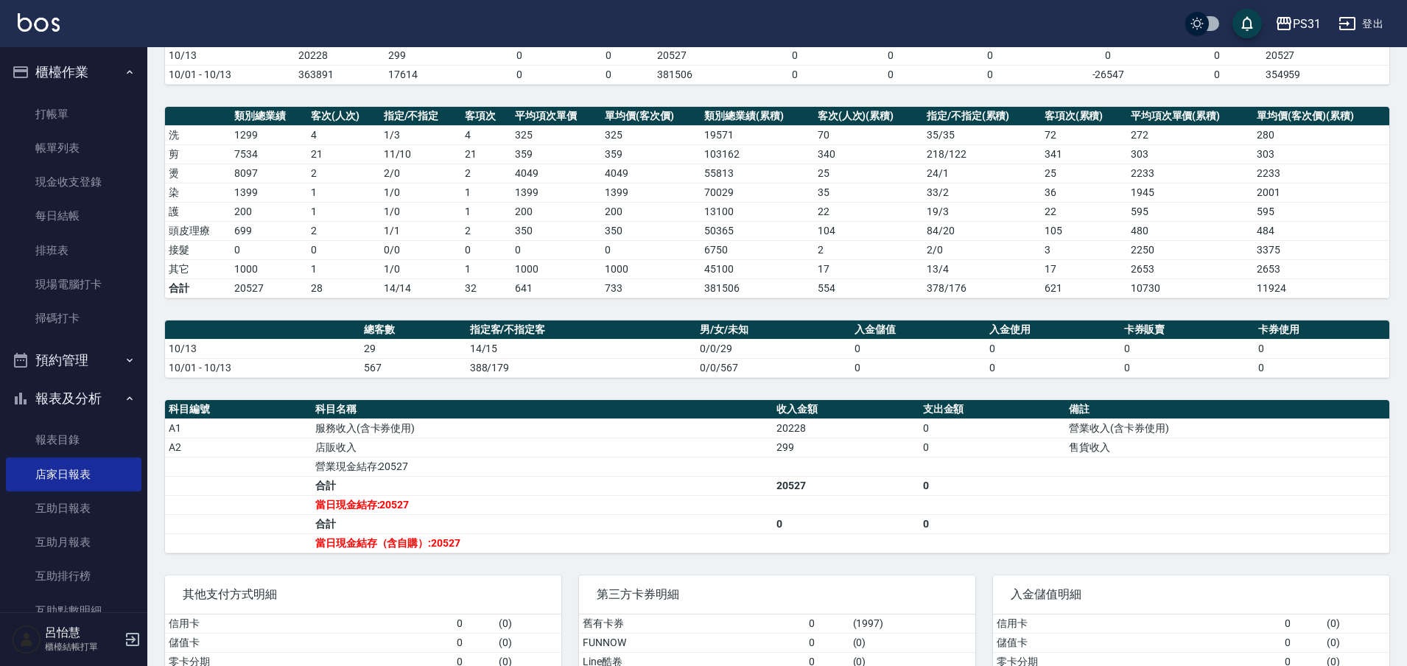
scroll to position [184, 0]
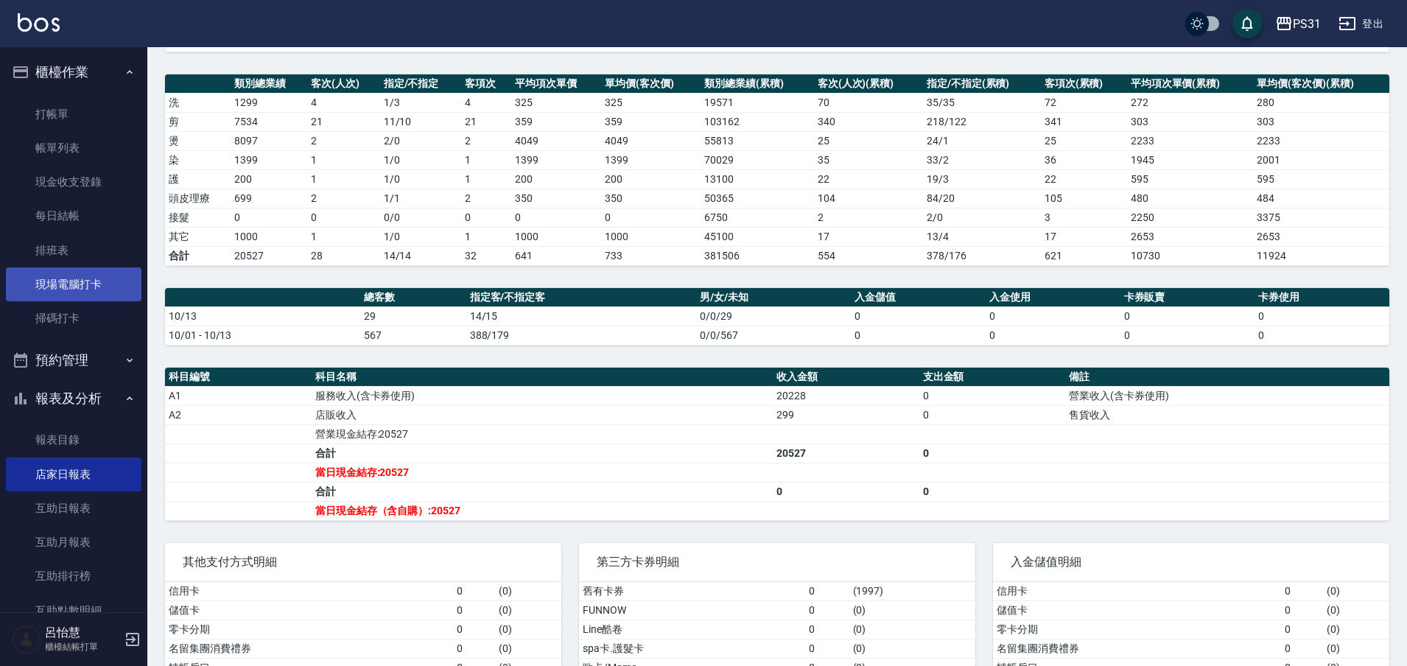
click at [83, 281] on link "現場電腦打卡" at bounding box center [74, 284] width 136 height 34
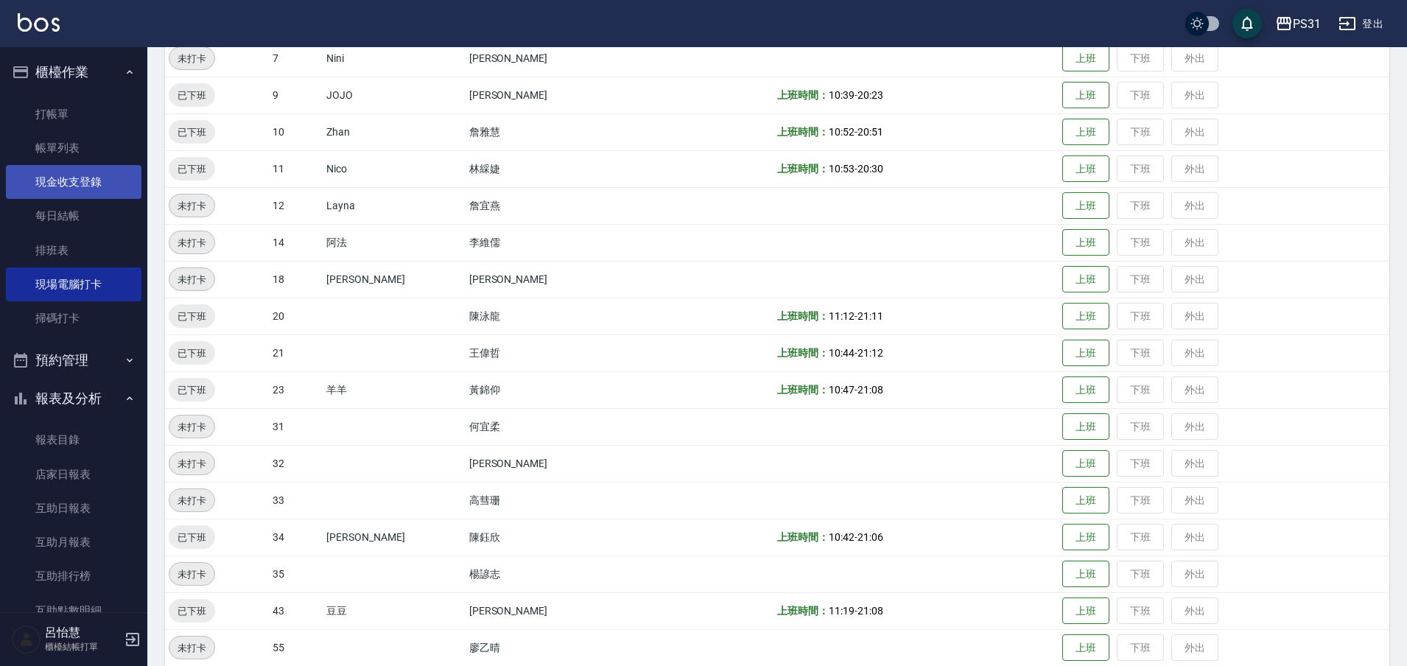
scroll to position [143, 0]
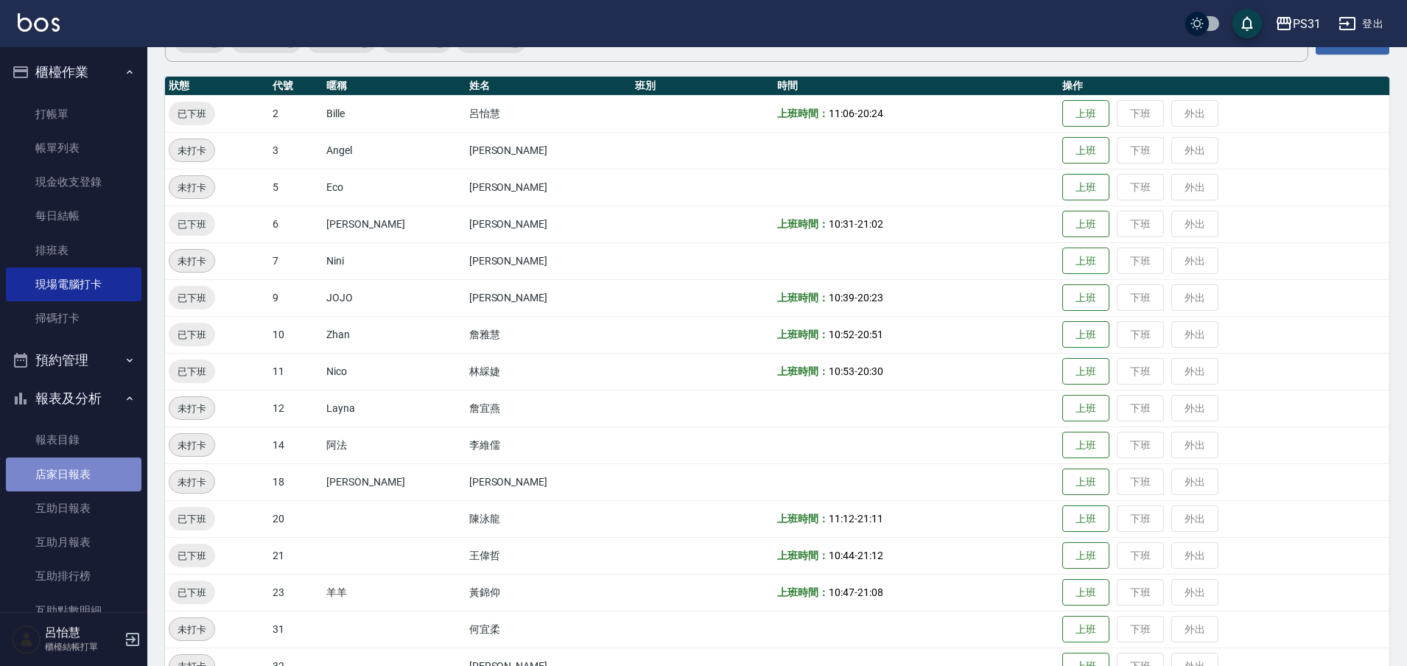
click at [82, 471] on link "店家日報表" at bounding box center [74, 474] width 136 height 34
